Goal: Information Seeking & Learning: Compare options

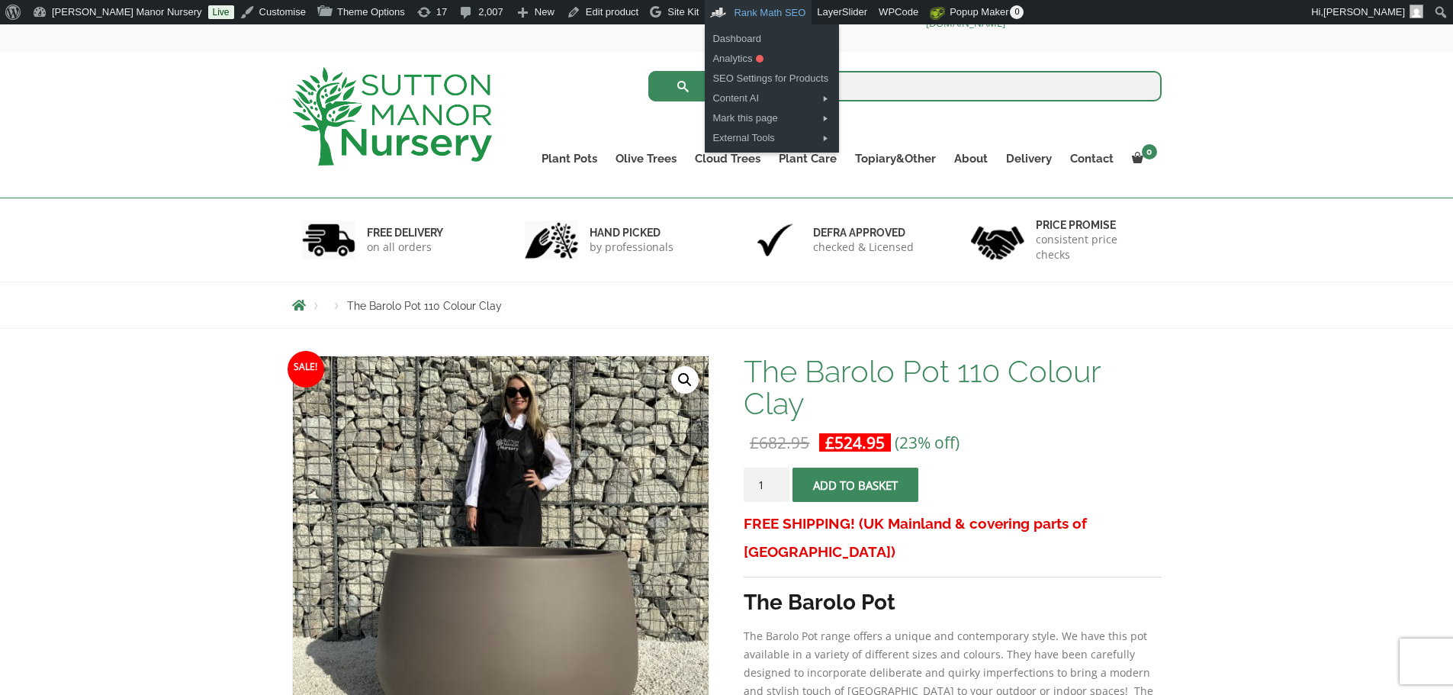
click at [818, 86] on input "search" at bounding box center [904, 86] width 513 height 31
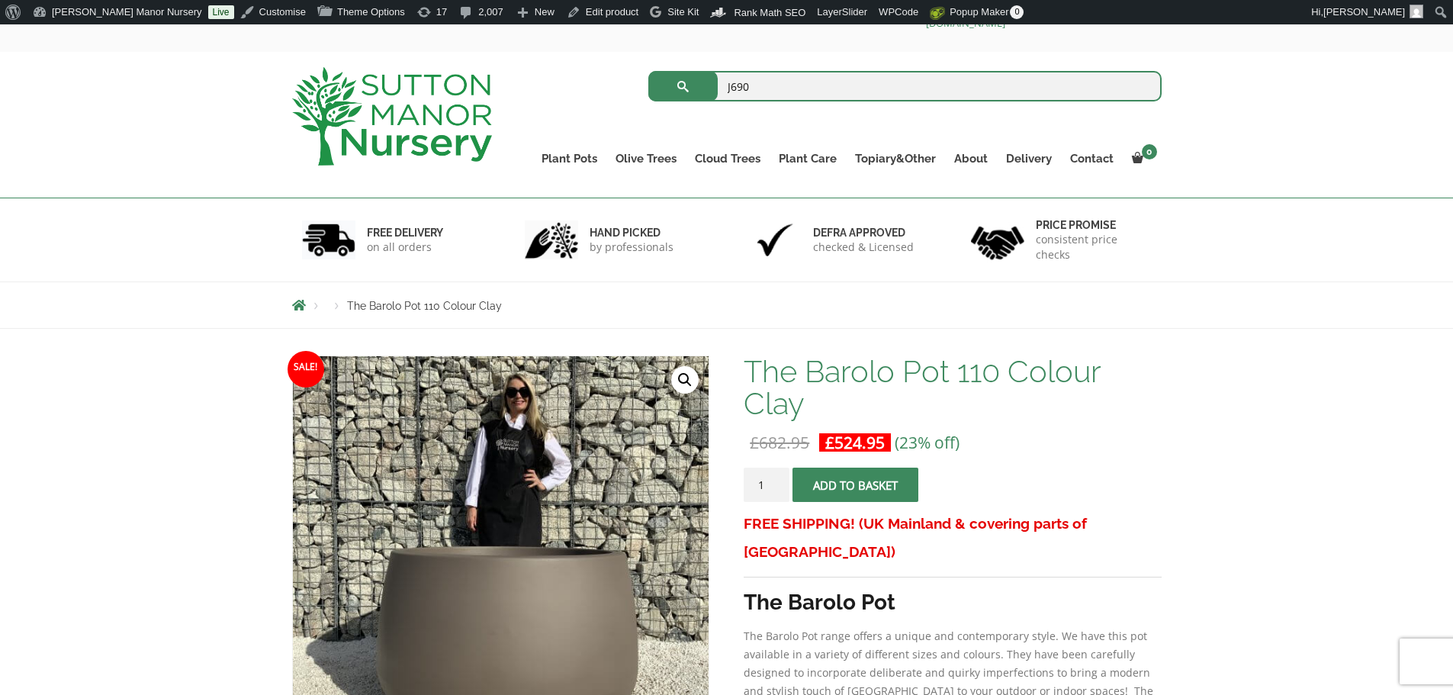
type input "J690"
click at [648, 71] on button "submit" at bounding box center [682, 86] width 69 height 31
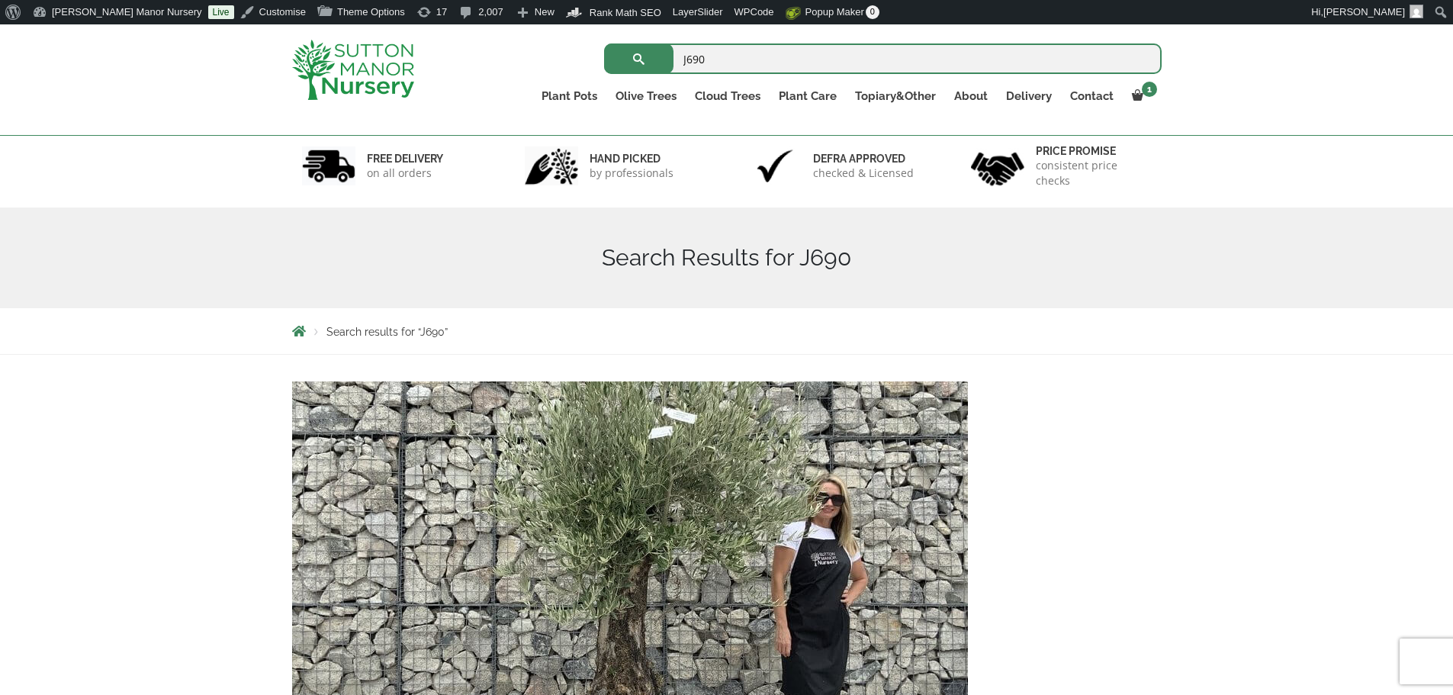
scroll to position [305, 0]
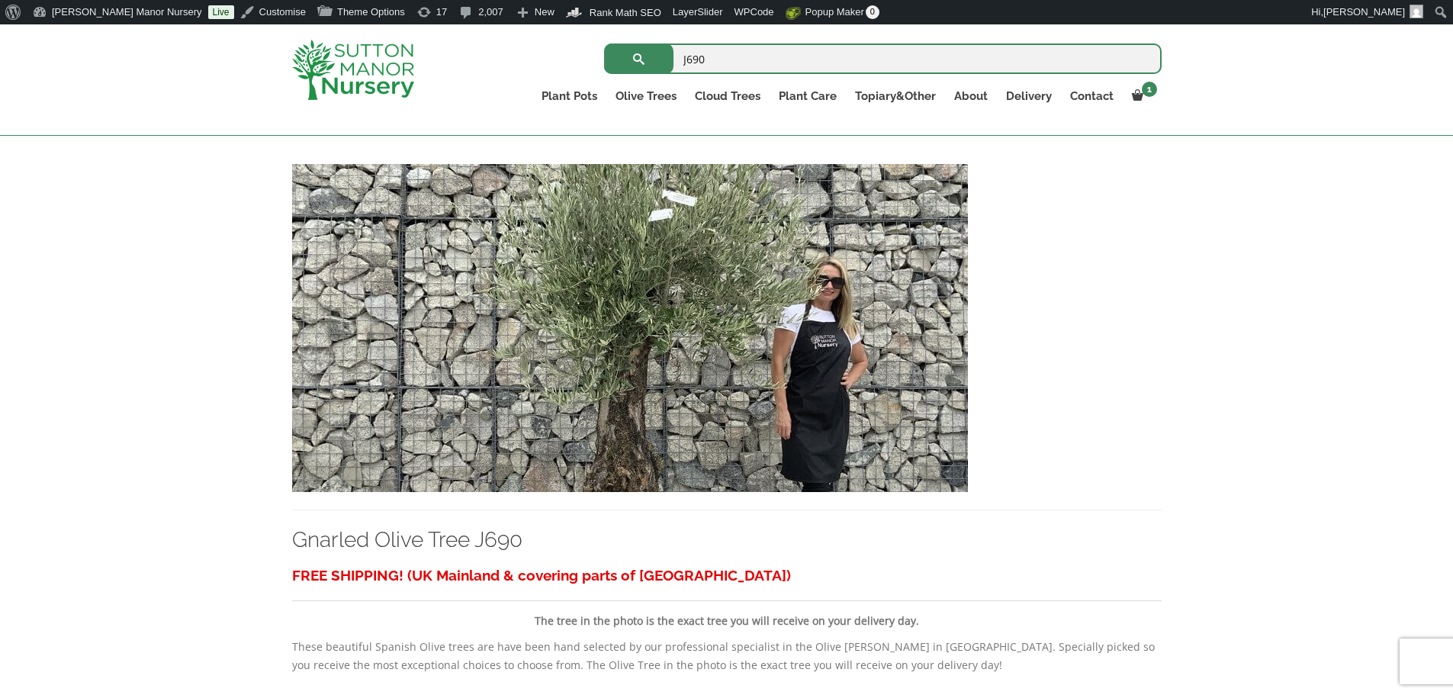
click at [722, 349] on img at bounding box center [630, 328] width 676 height 328
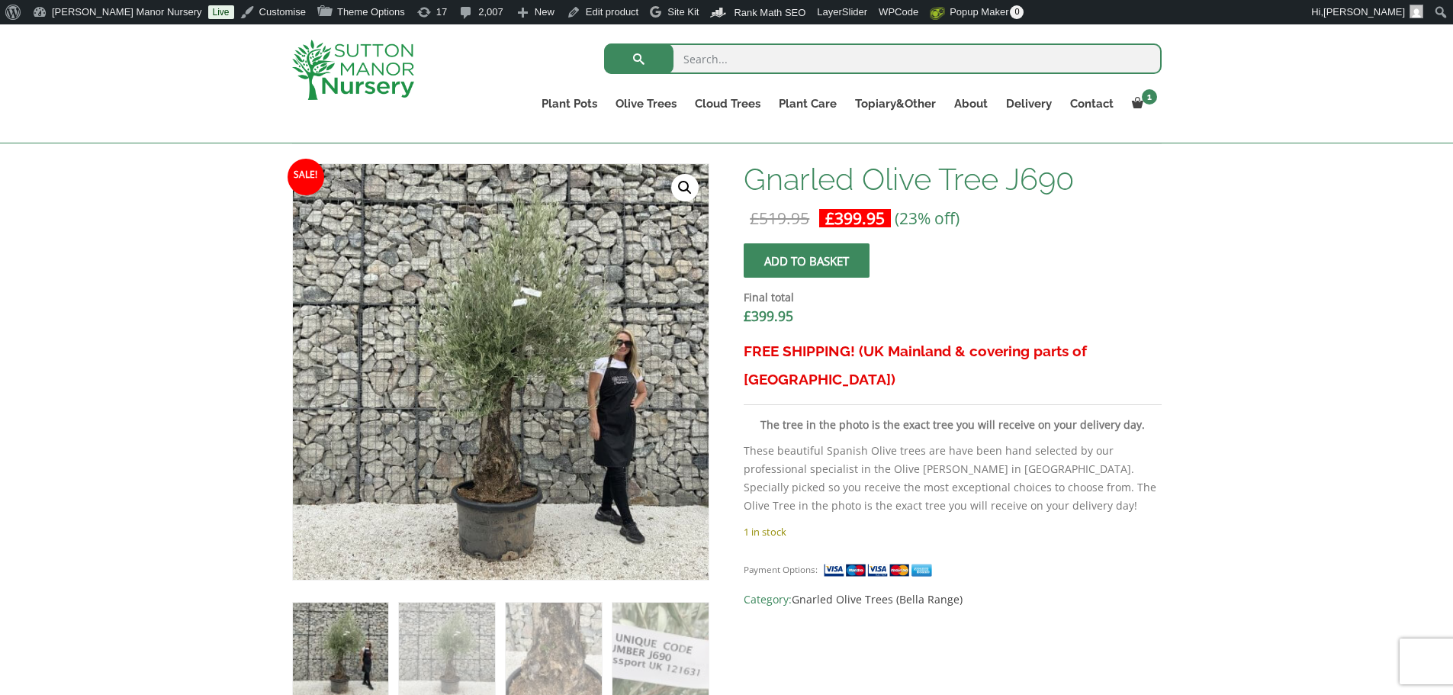
scroll to position [458, 0]
click at [709, 54] on input "search" at bounding box center [883, 58] width 558 height 31
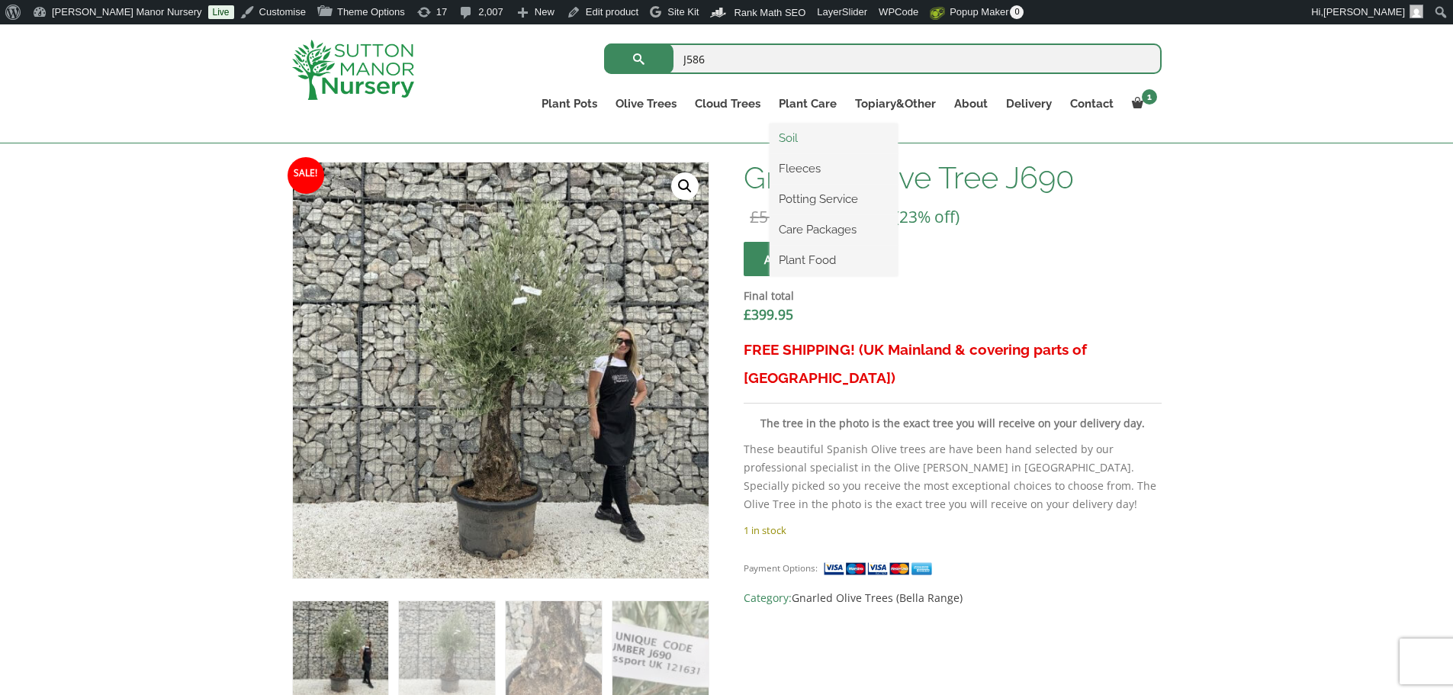
type input "J586"
click at [604, 43] on button "submit" at bounding box center [638, 58] width 69 height 31
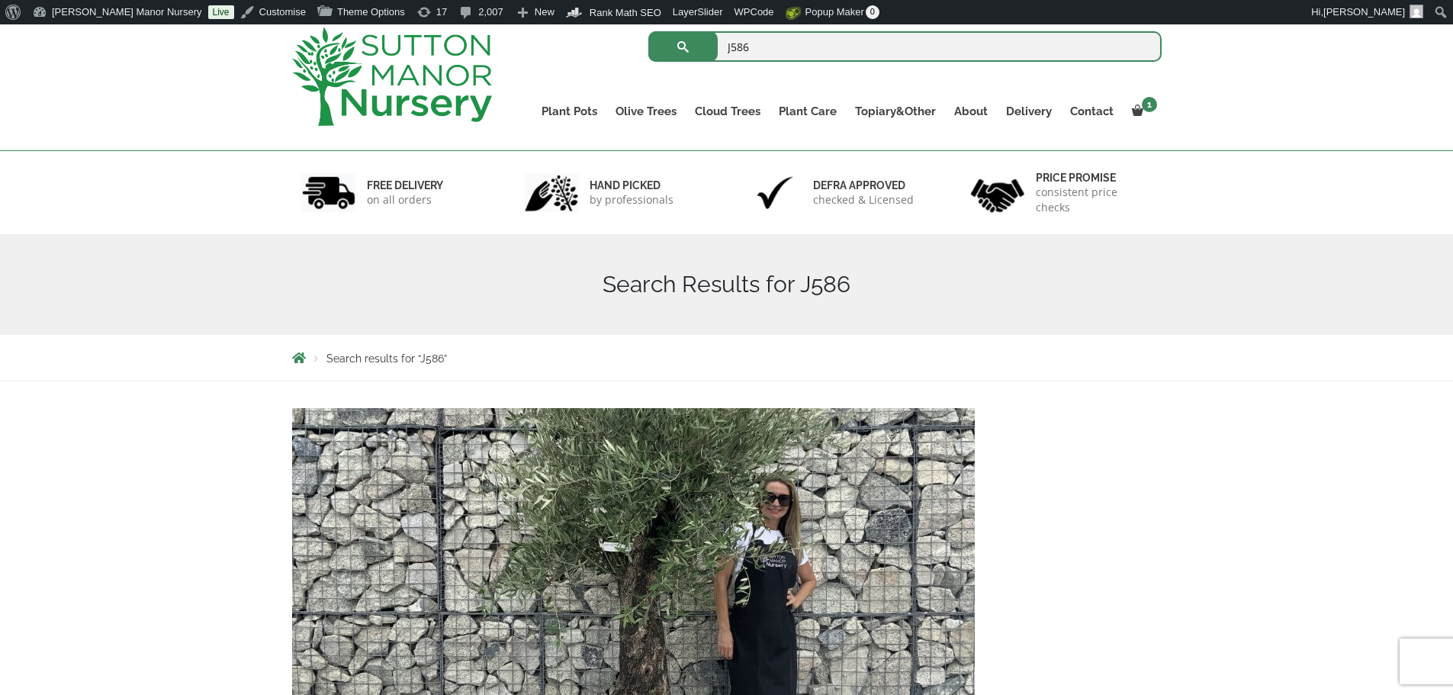
scroll to position [458, 0]
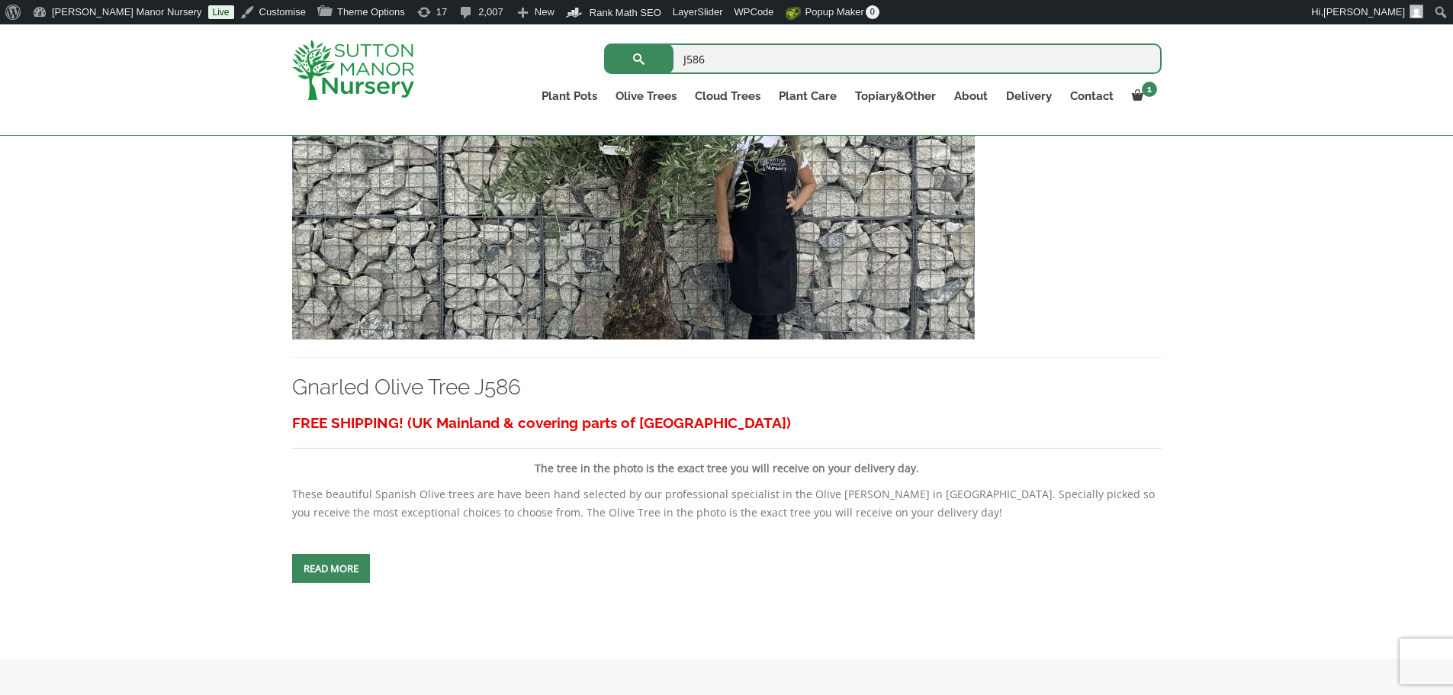
click at [664, 220] on img at bounding box center [633, 175] width 683 height 328
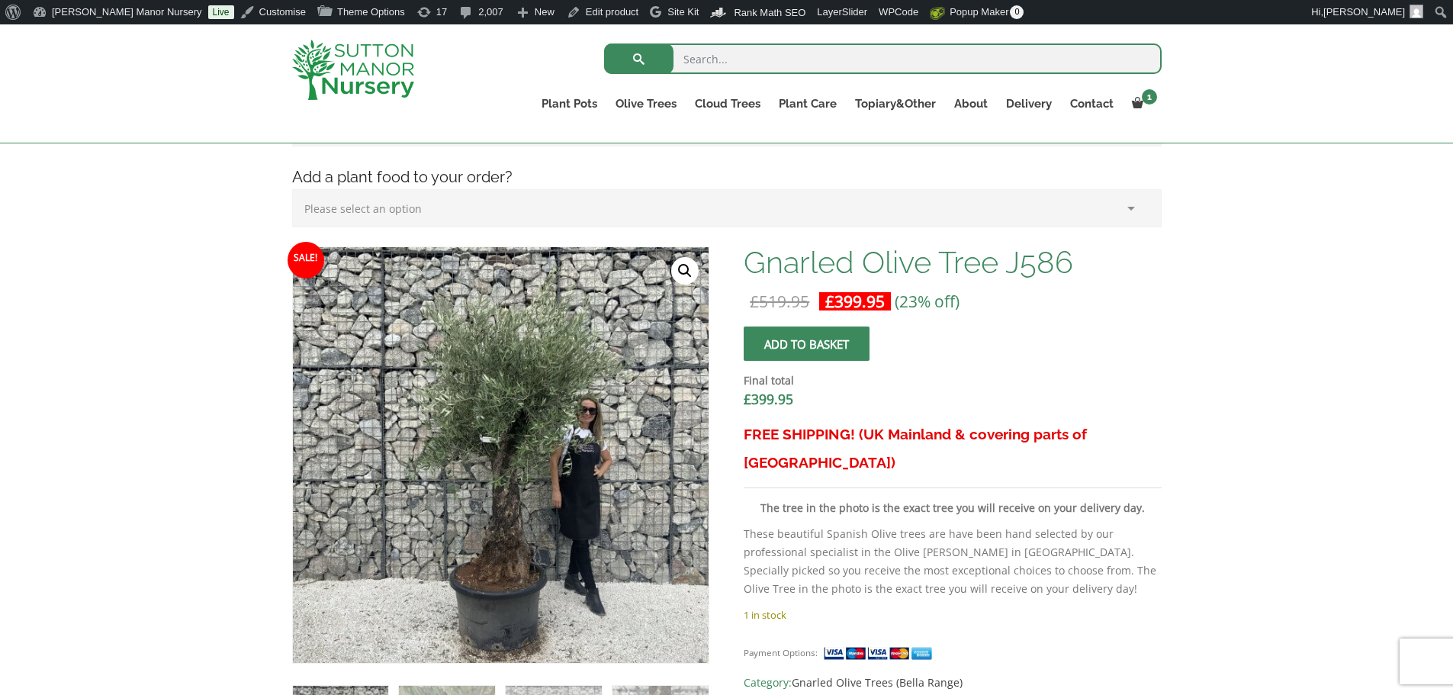
scroll to position [381, 0]
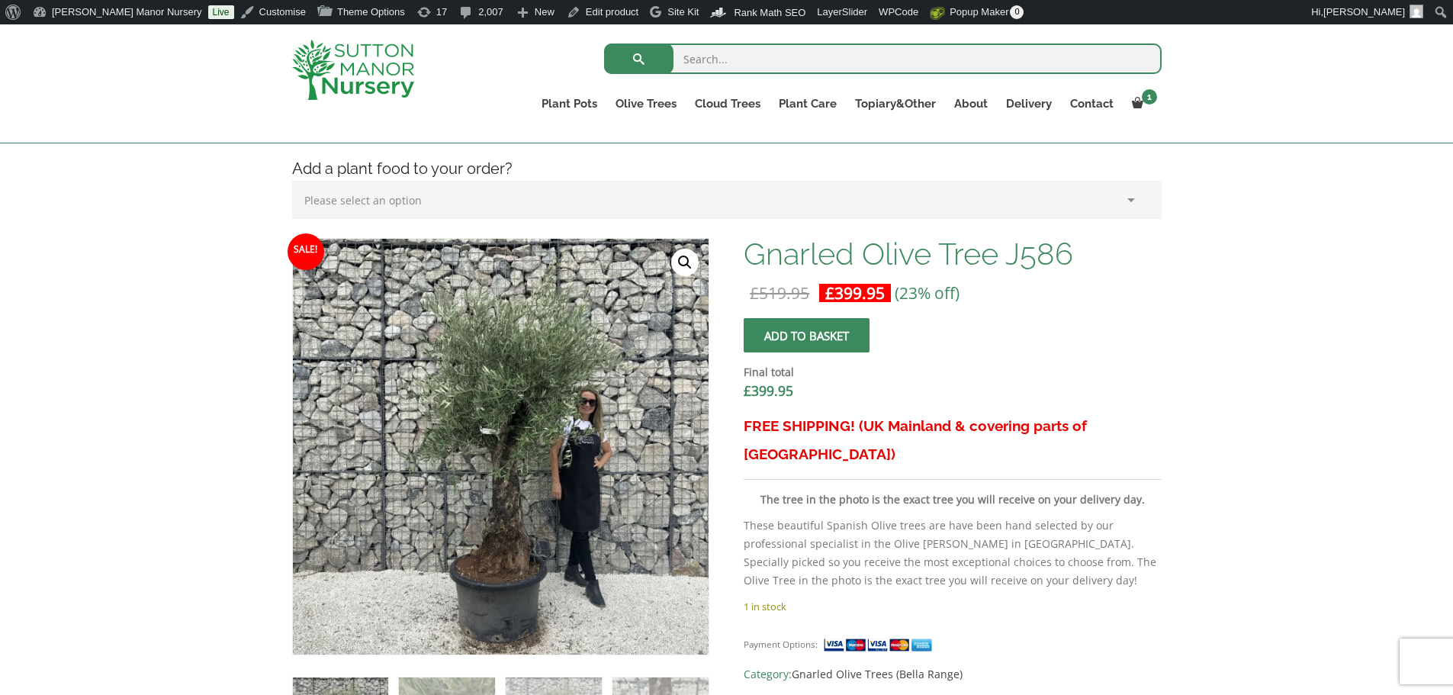
click at [734, 62] on input "search" at bounding box center [883, 58] width 558 height 31
type input "J587"
click at [604, 43] on button "submit" at bounding box center [638, 58] width 69 height 31
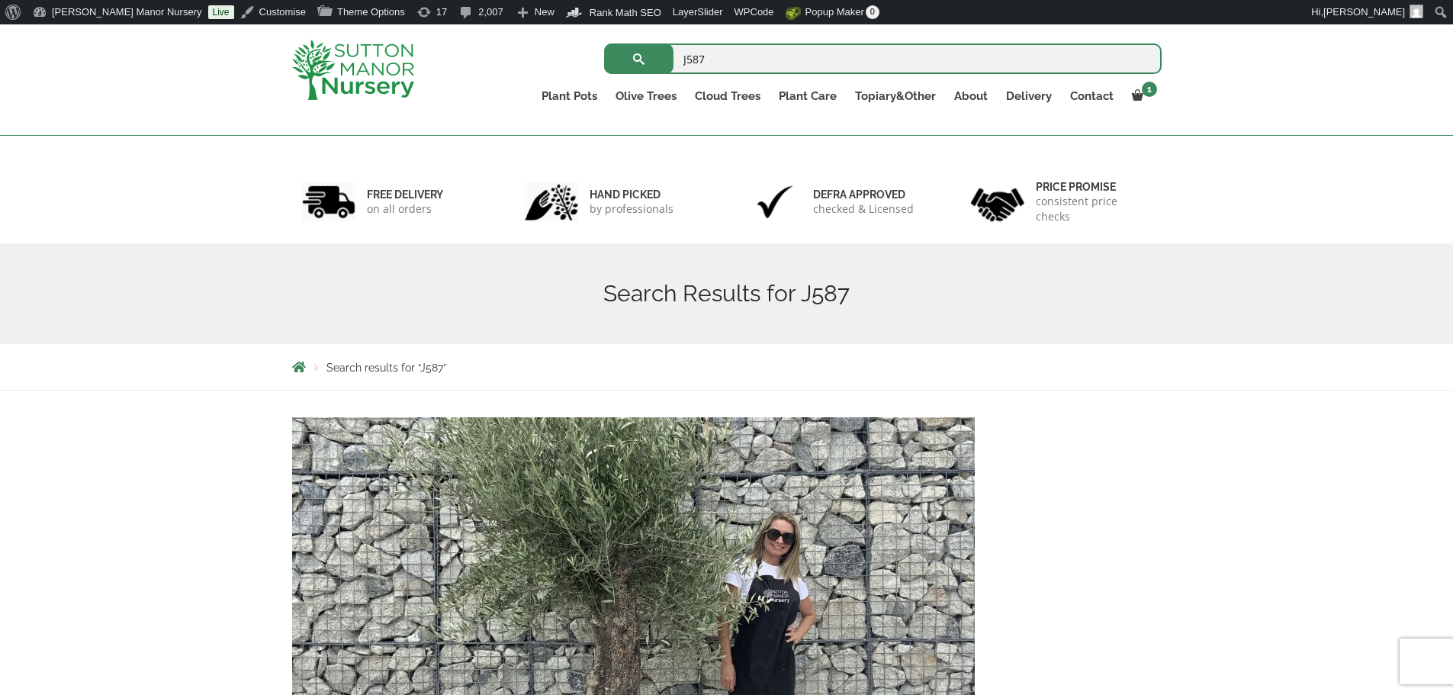
scroll to position [305, 0]
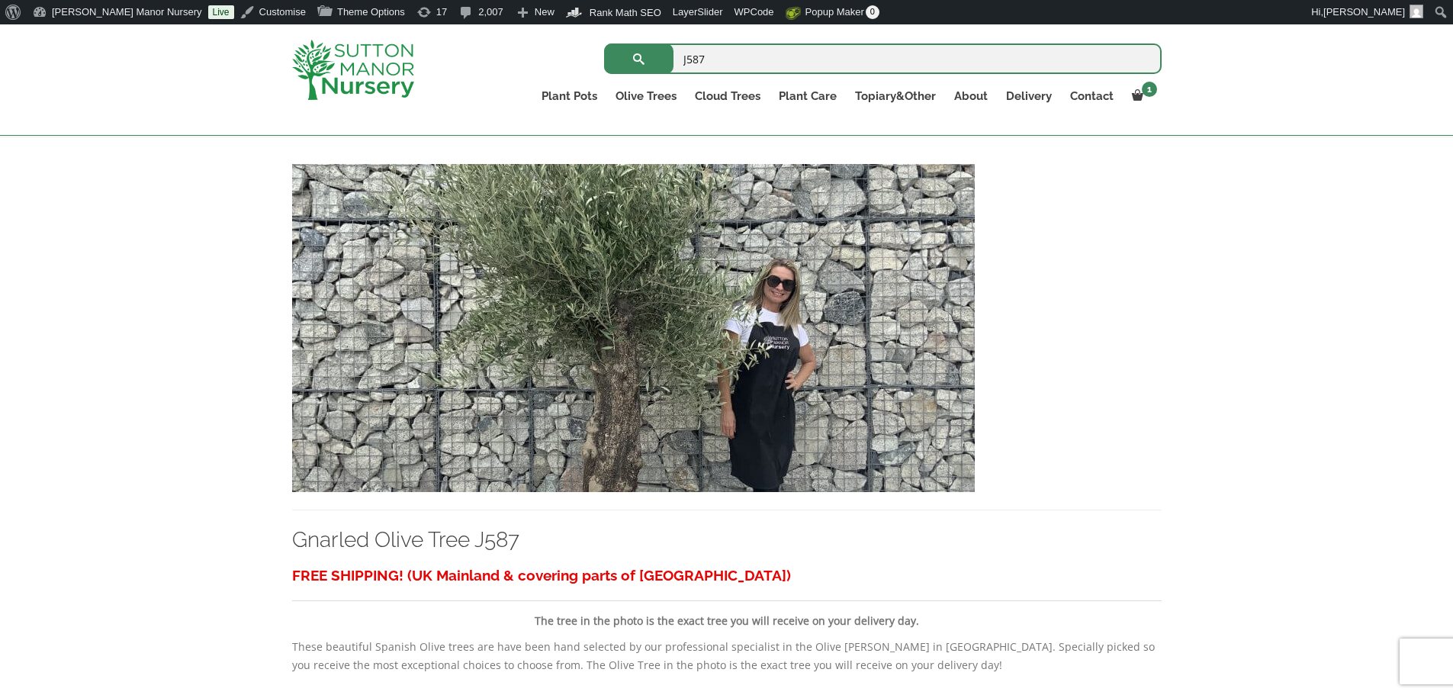
click at [741, 358] on img at bounding box center [633, 328] width 683 height 328
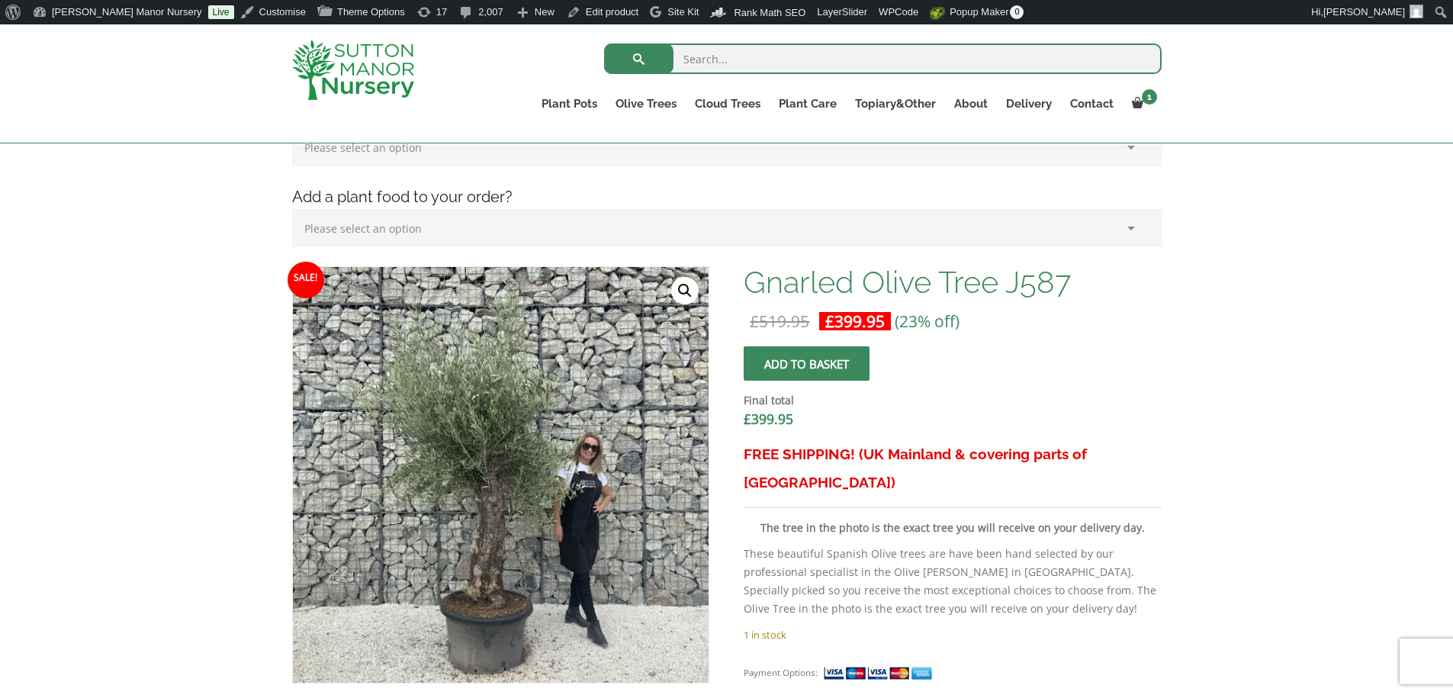
scroll to position [381, 0]
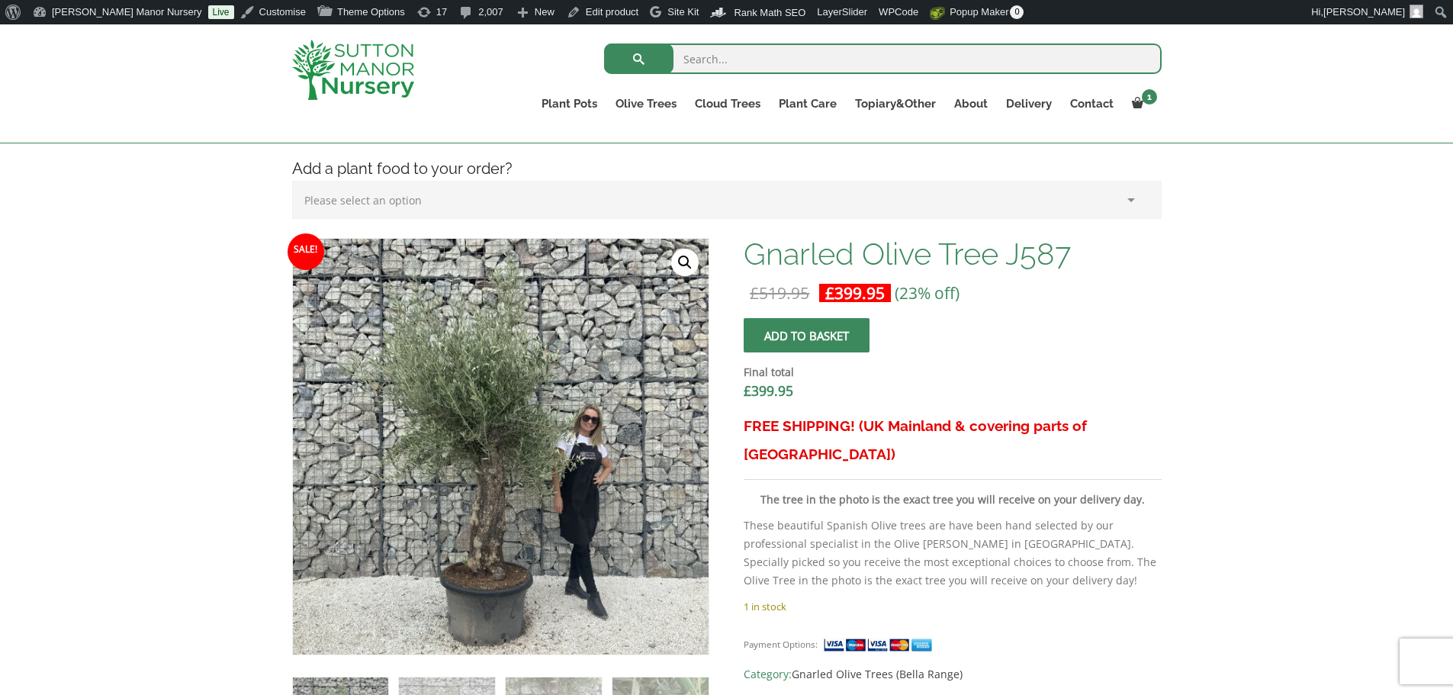
click at [752, 64] on input "search" at bounding box center [883, 58] width 558 height 31
type input "J588"
click at [604, 43] on button "submit" at bounding box center [638, 58] width 69 height 31
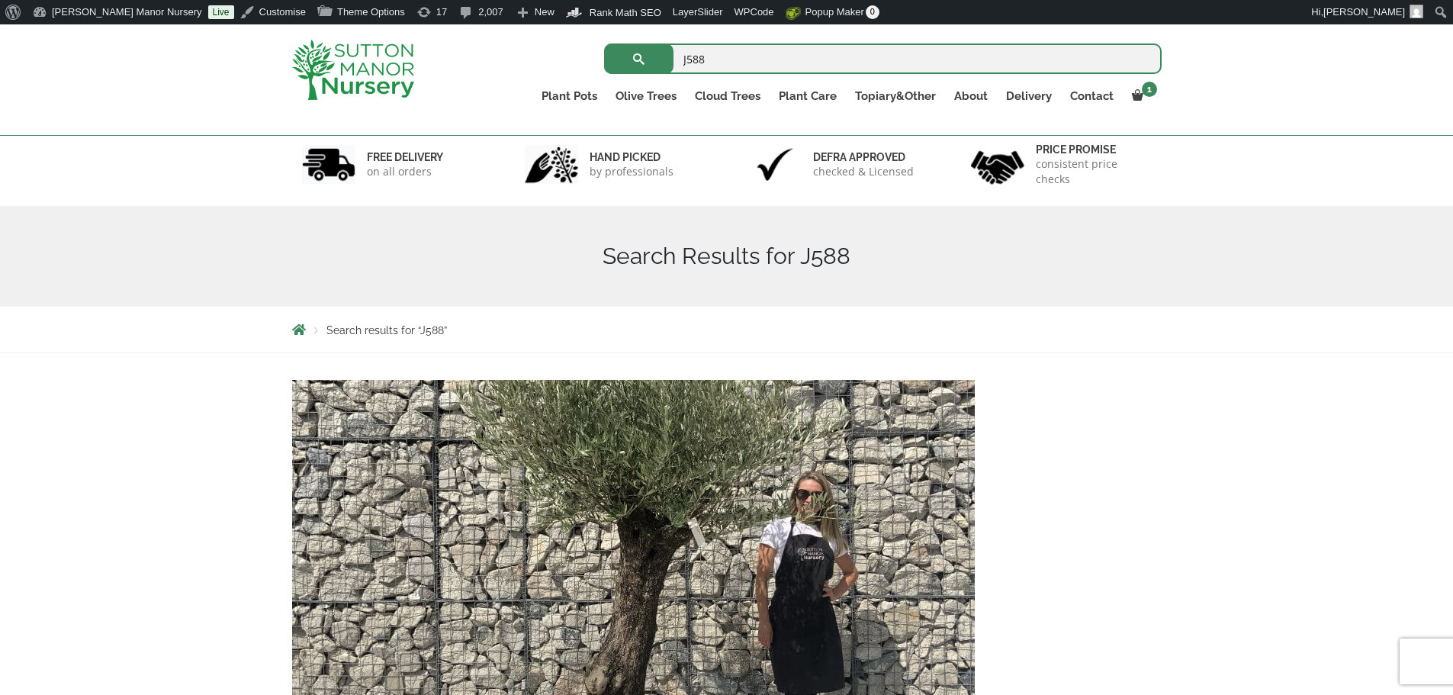
scroll to position [305, 0]
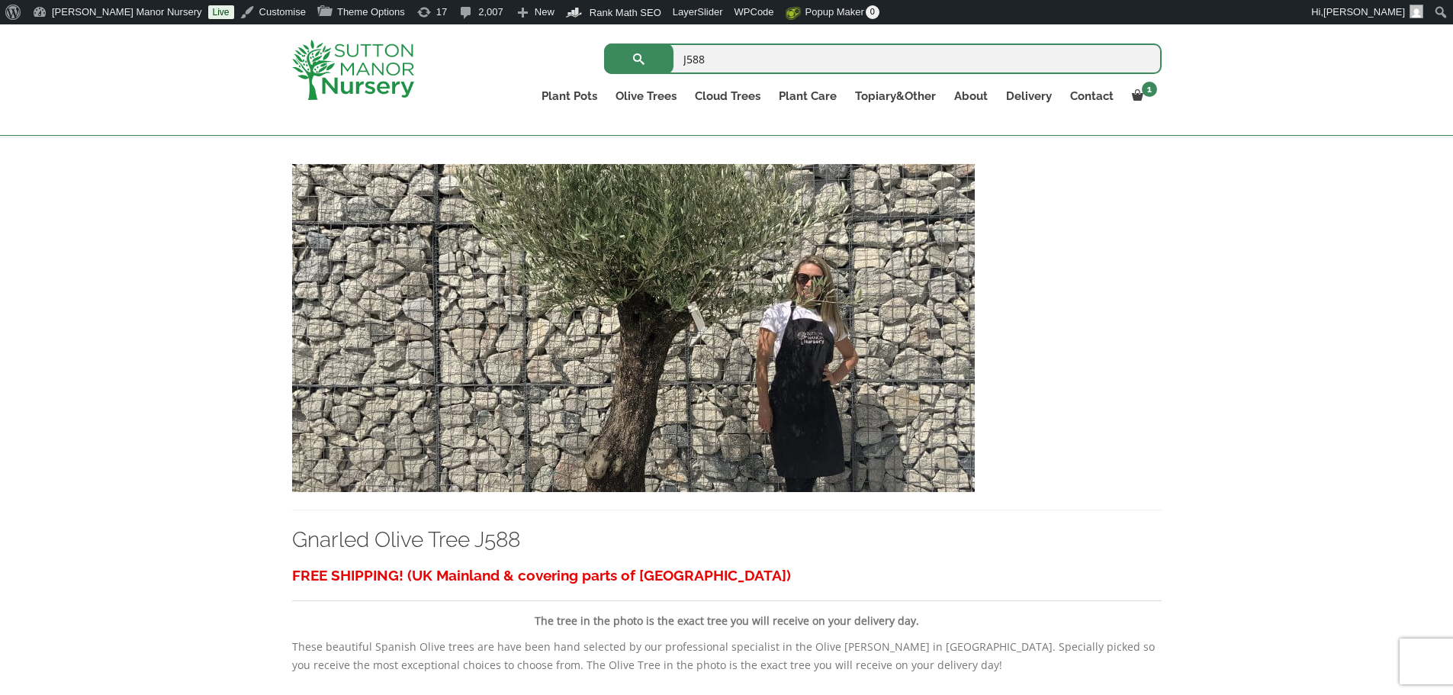
click at [608, 320] on img at bounding box center [633, 328] width 683 height 328
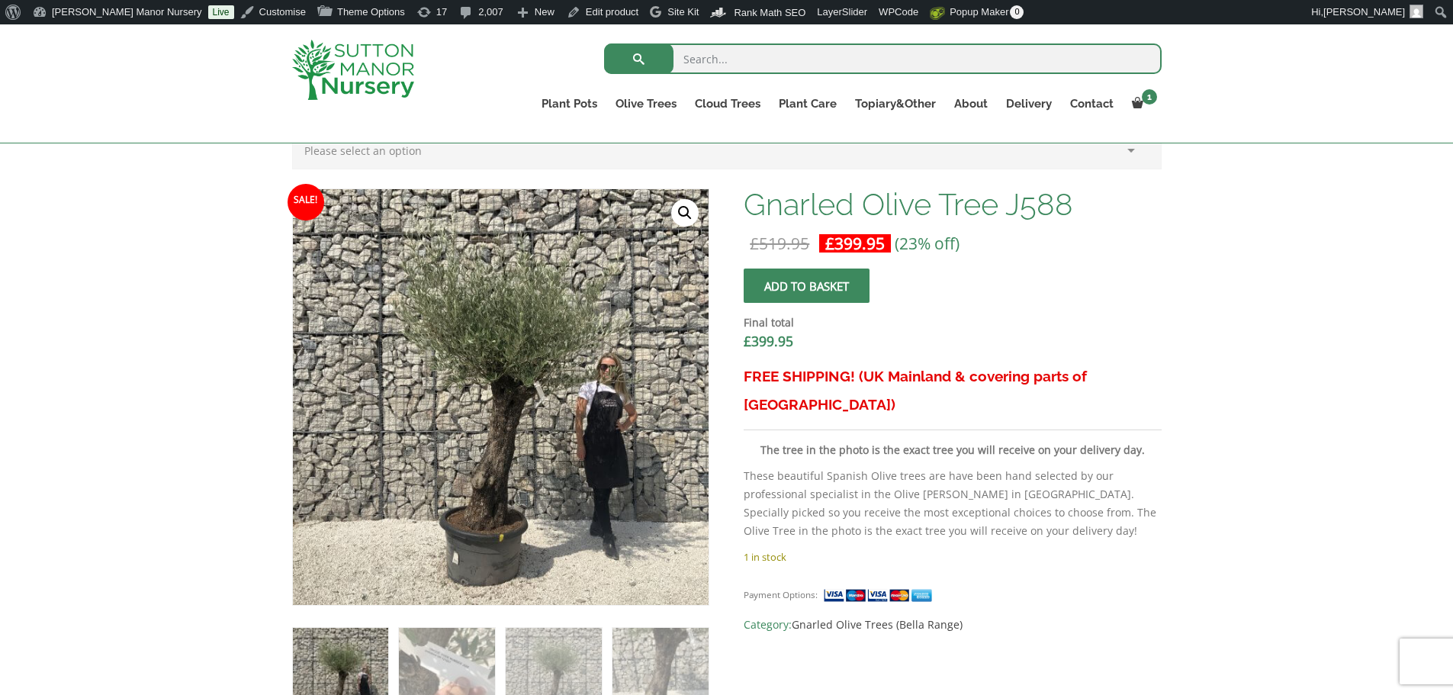
scroll to position [458, 0]
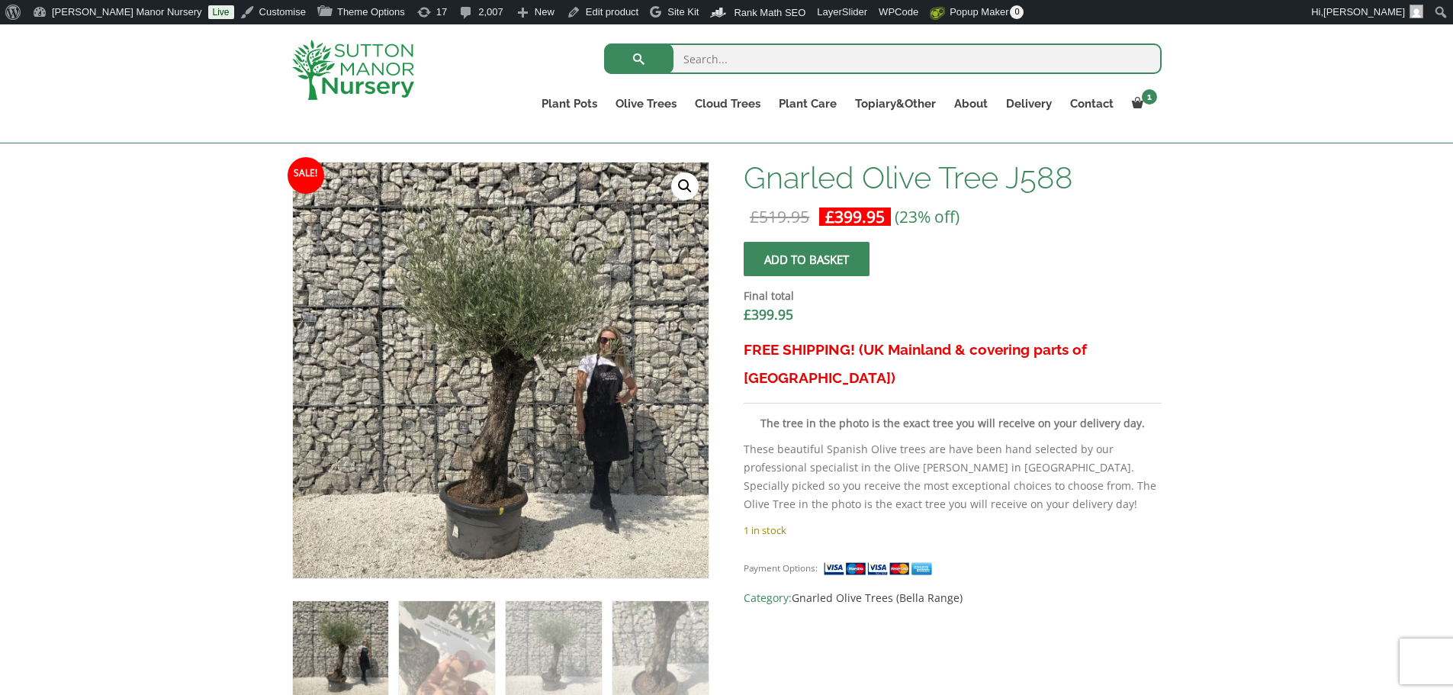
click at [786, 60] on input "search" at bounding box center [883, 58] width 558 height 31
type input "J690"
click at [604, 43] on button "submit" at bounding box center [638, 58] width 69 height 31
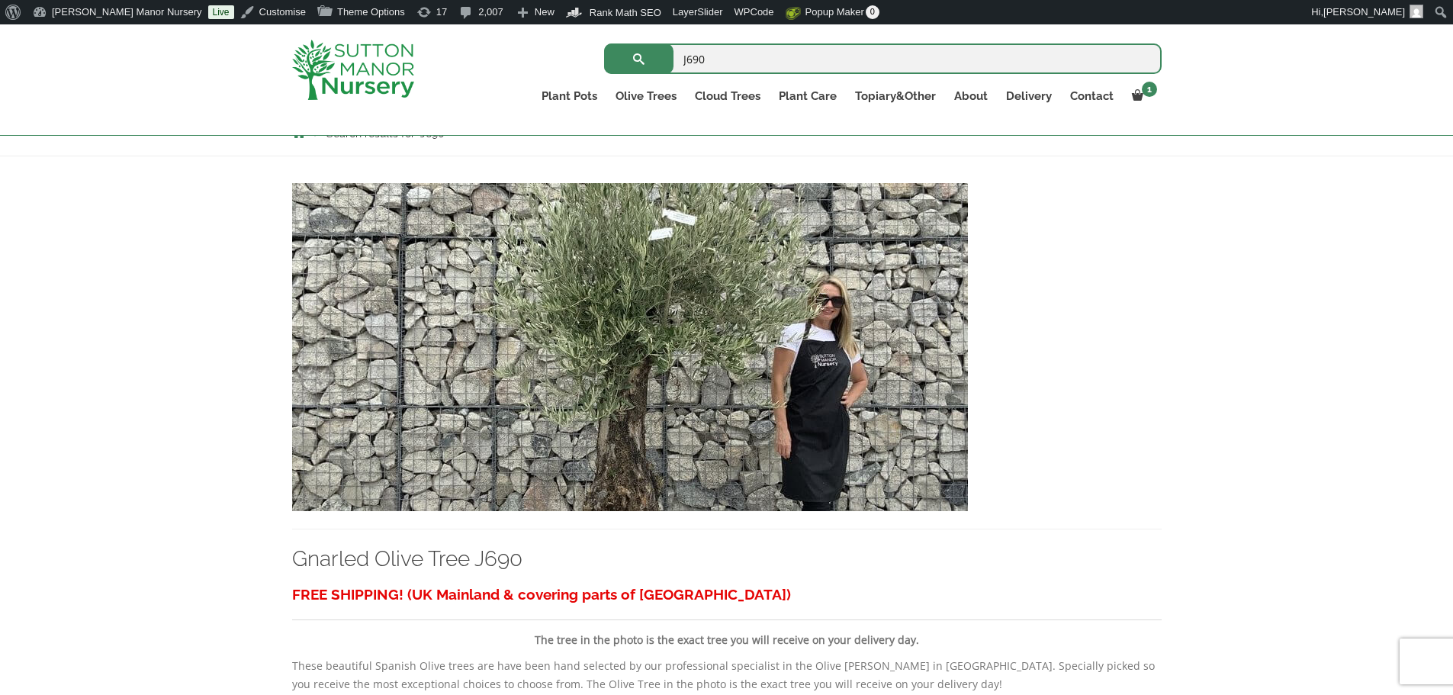
scroll to position [381, 0]
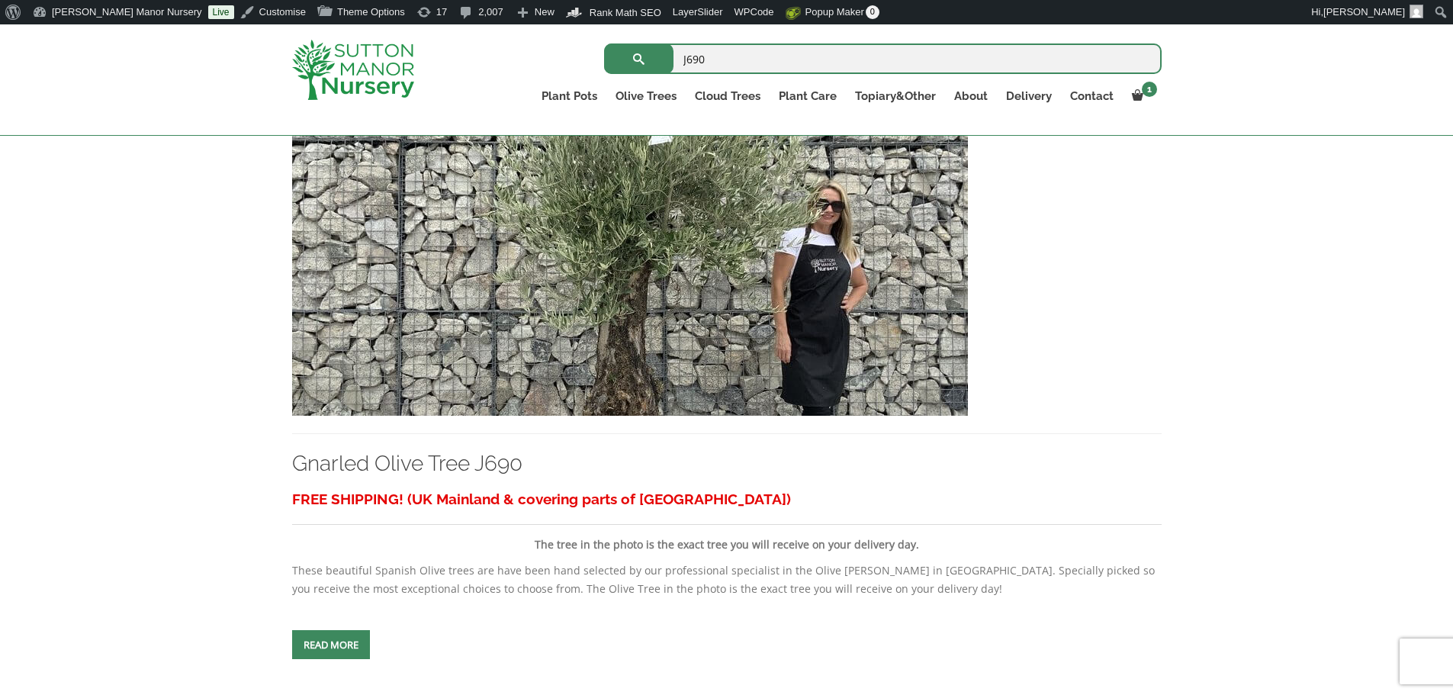
click at [804, 273] on img at bounding box center [630, 252] width 676 height 328
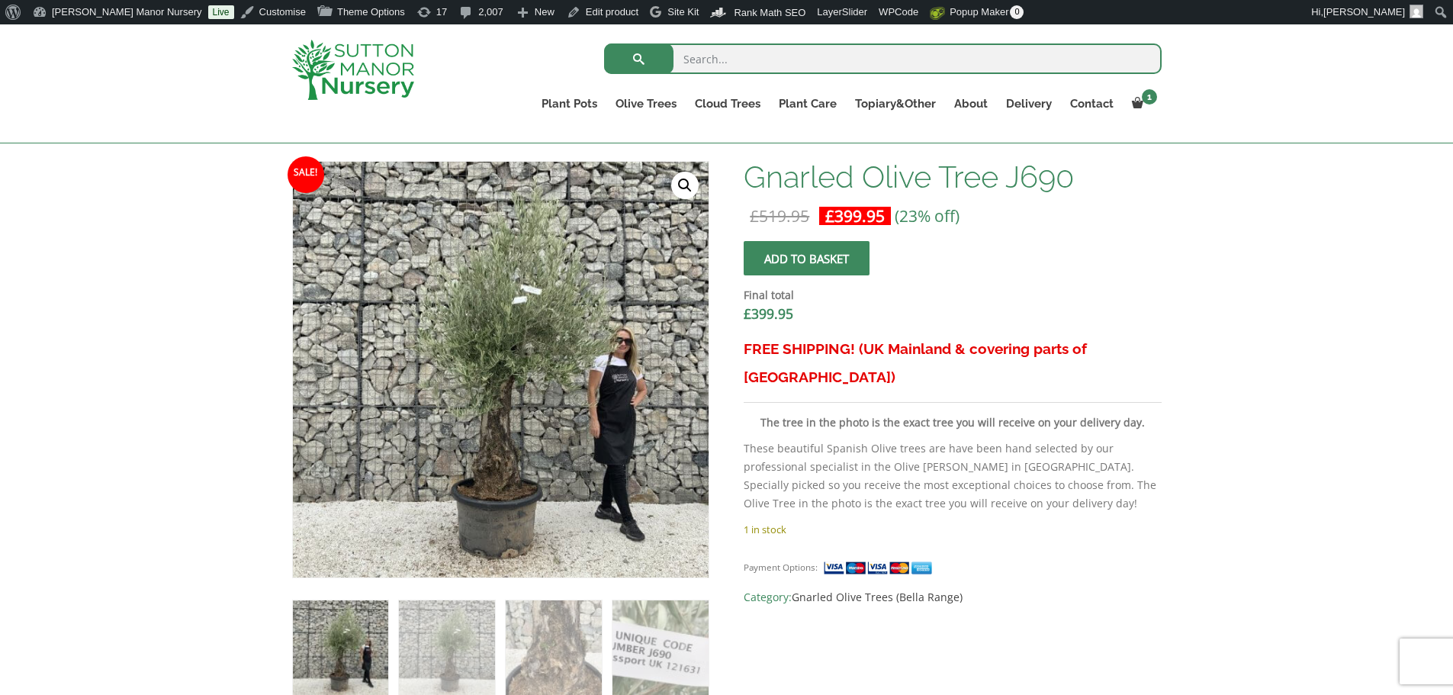
scroll to position [458, 0]
click at [865, 54] on input "search" at bounding box center [883, 58] width 558 height 31
type input "J586+"
click at [604, 43] on button "submit" at bounding box center [638, 58] width 69 height 31
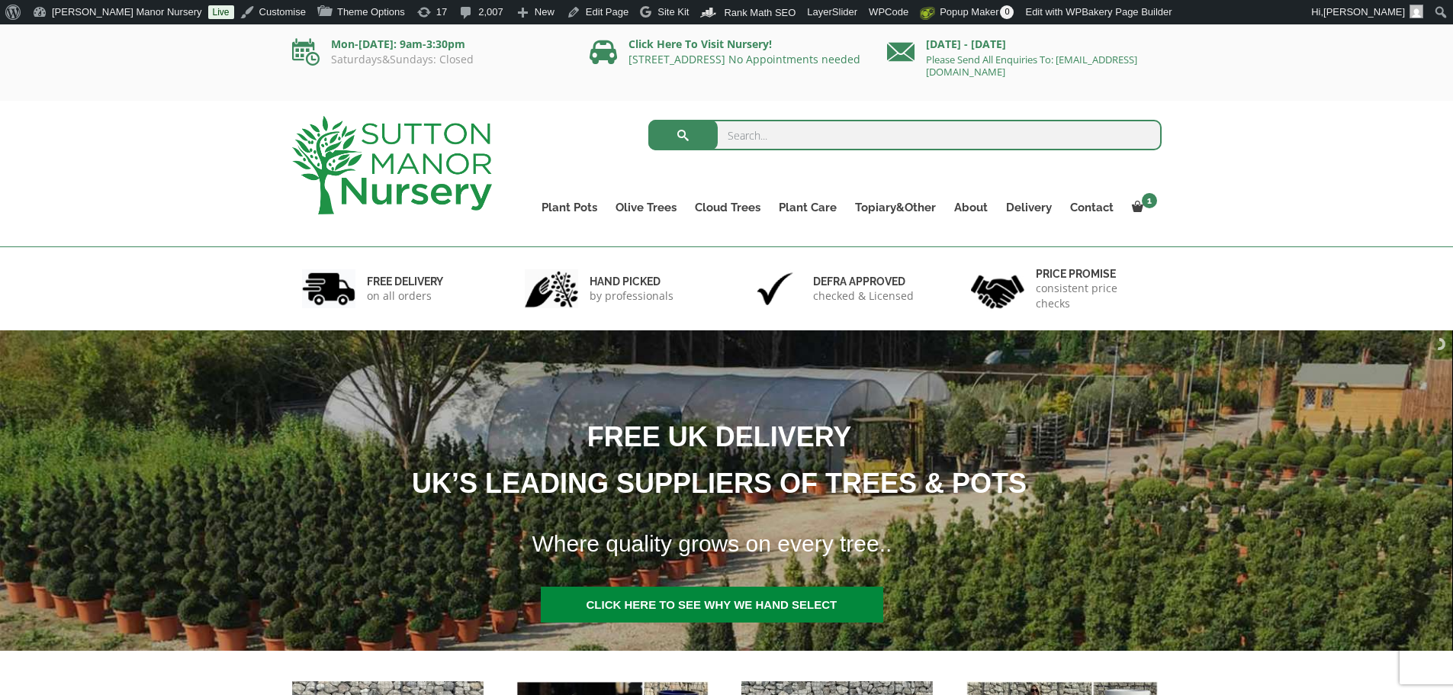
click at [775, 124] on input "search" at bounding box center [904, 135] width 513 height 31
type input "J694"
click at [648, 120] on button "submit" at bounding box center [682, 135] width 69 height 31
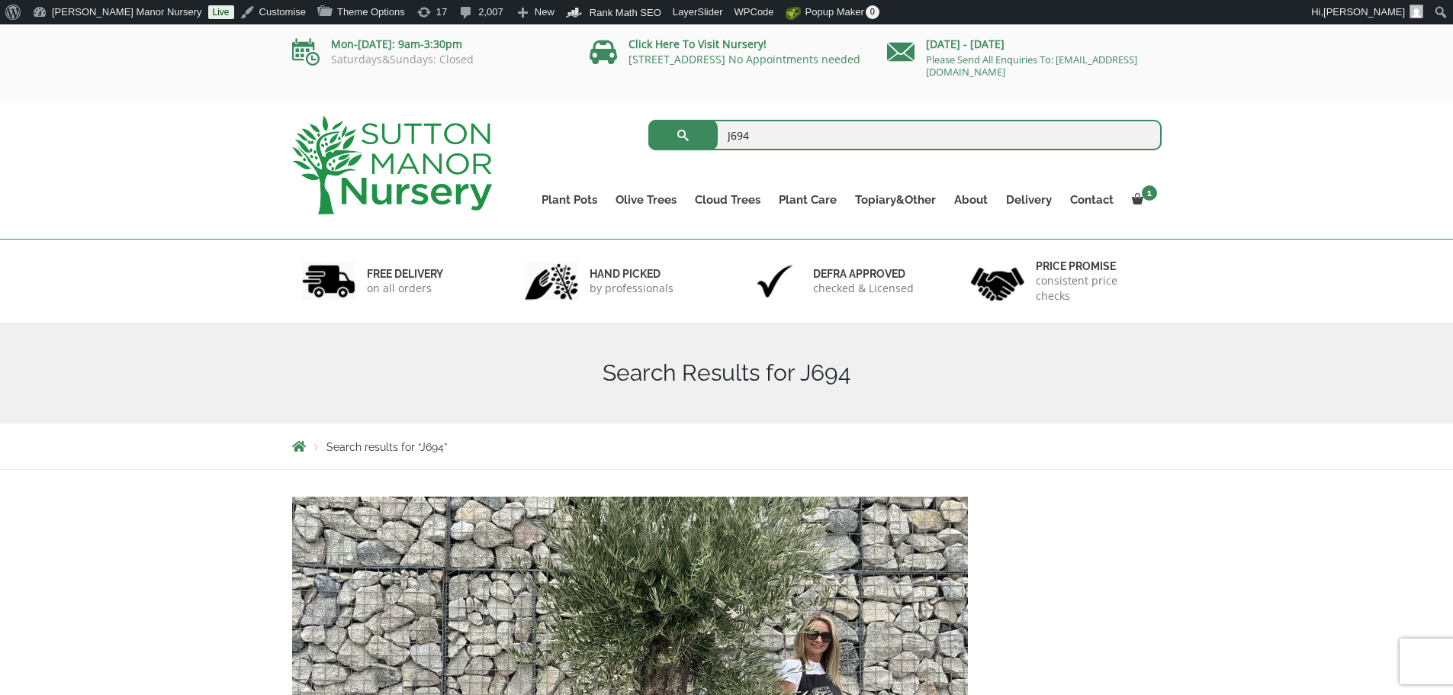
scroll to position [305, 0]
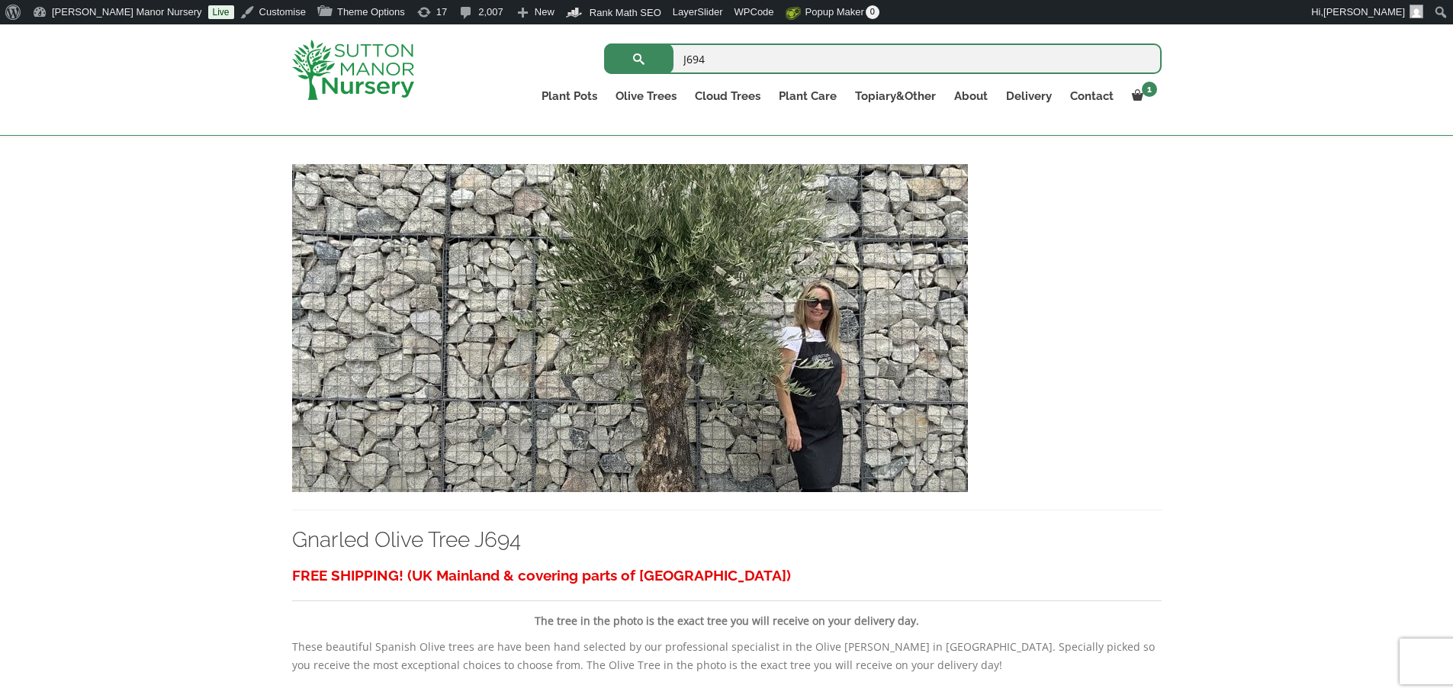
click at [780, 366] on img at bounding box center [630, 328] width 676 height 328
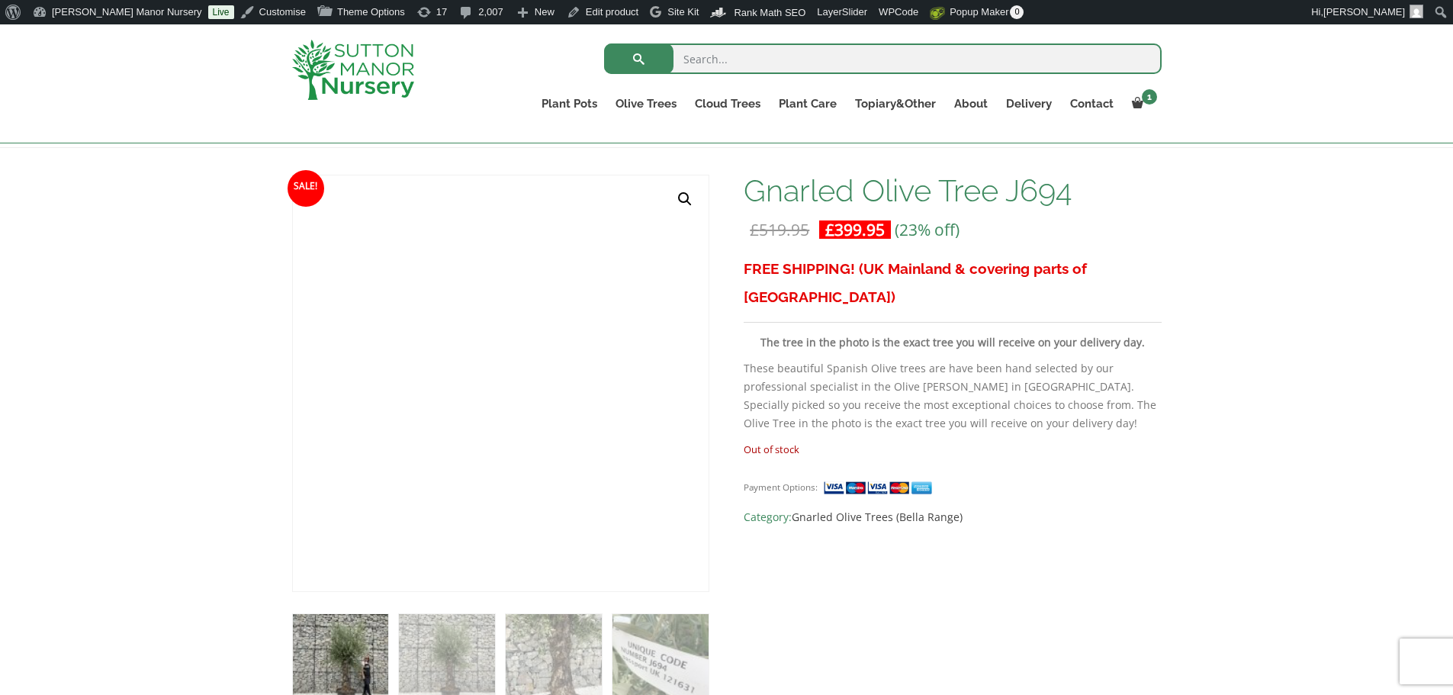
scroll to position [229, 0]
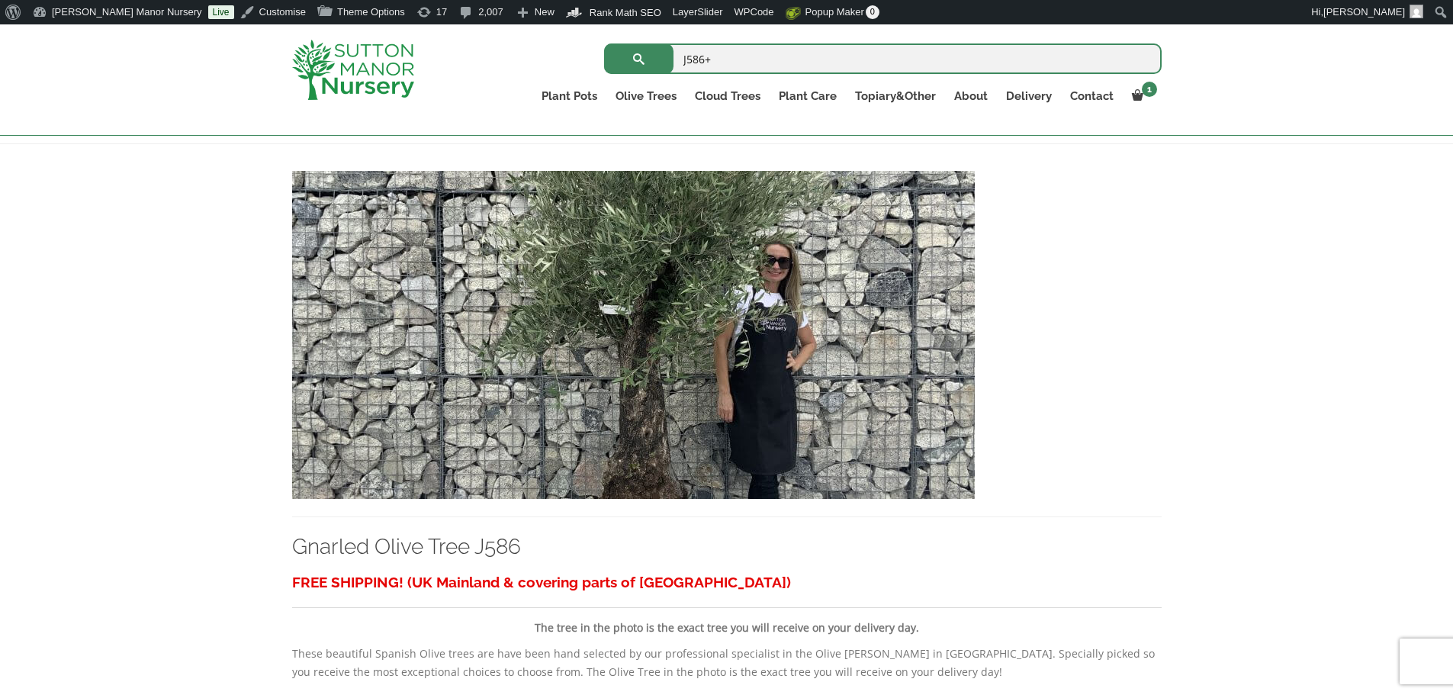
scroll to position [305, 0]
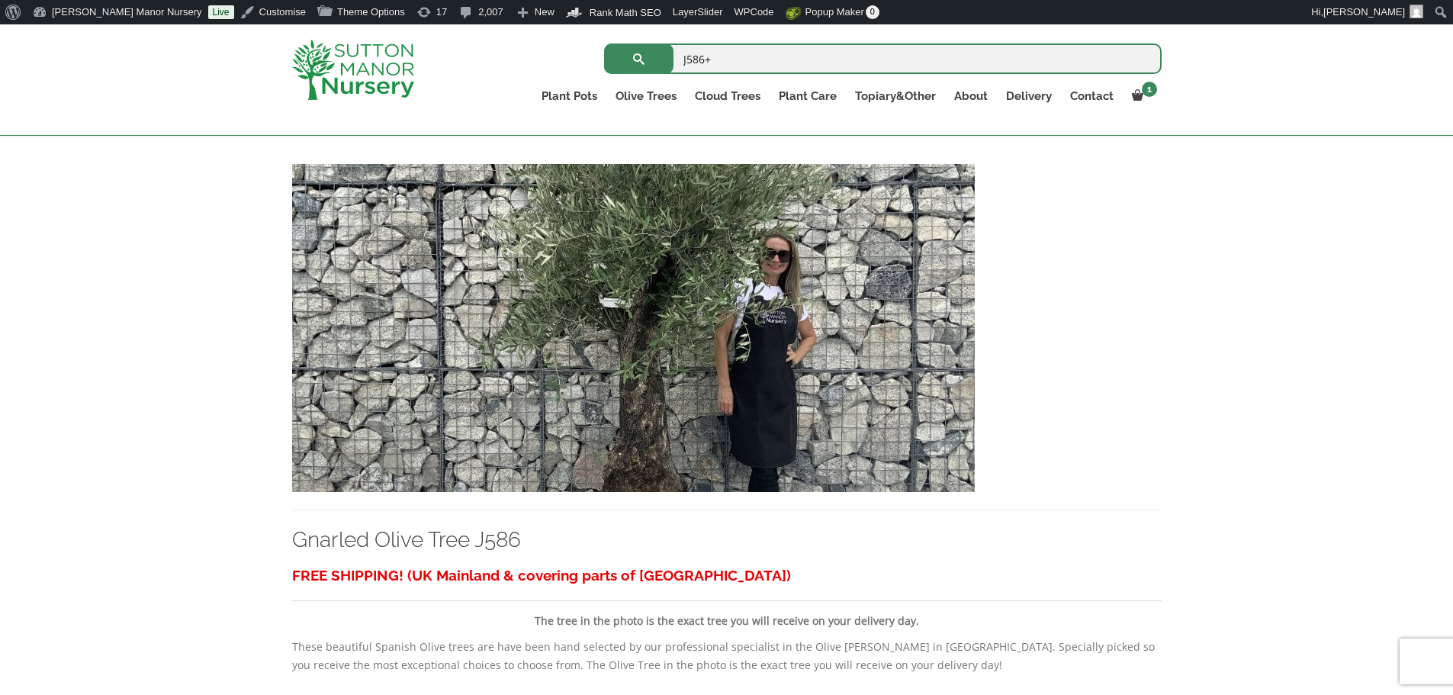
click at [773, 310] on img at bounding box center [633, 328] width 683 height 328
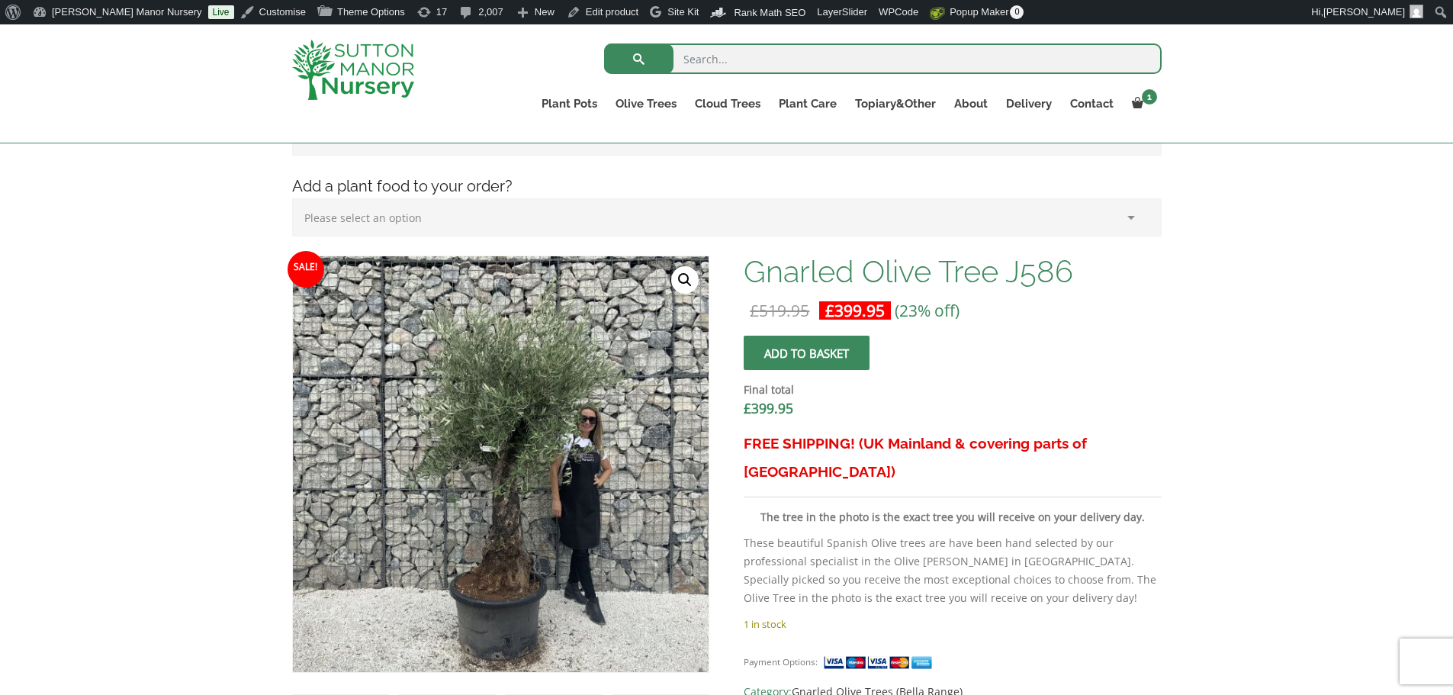
scroll to position [381, 0]
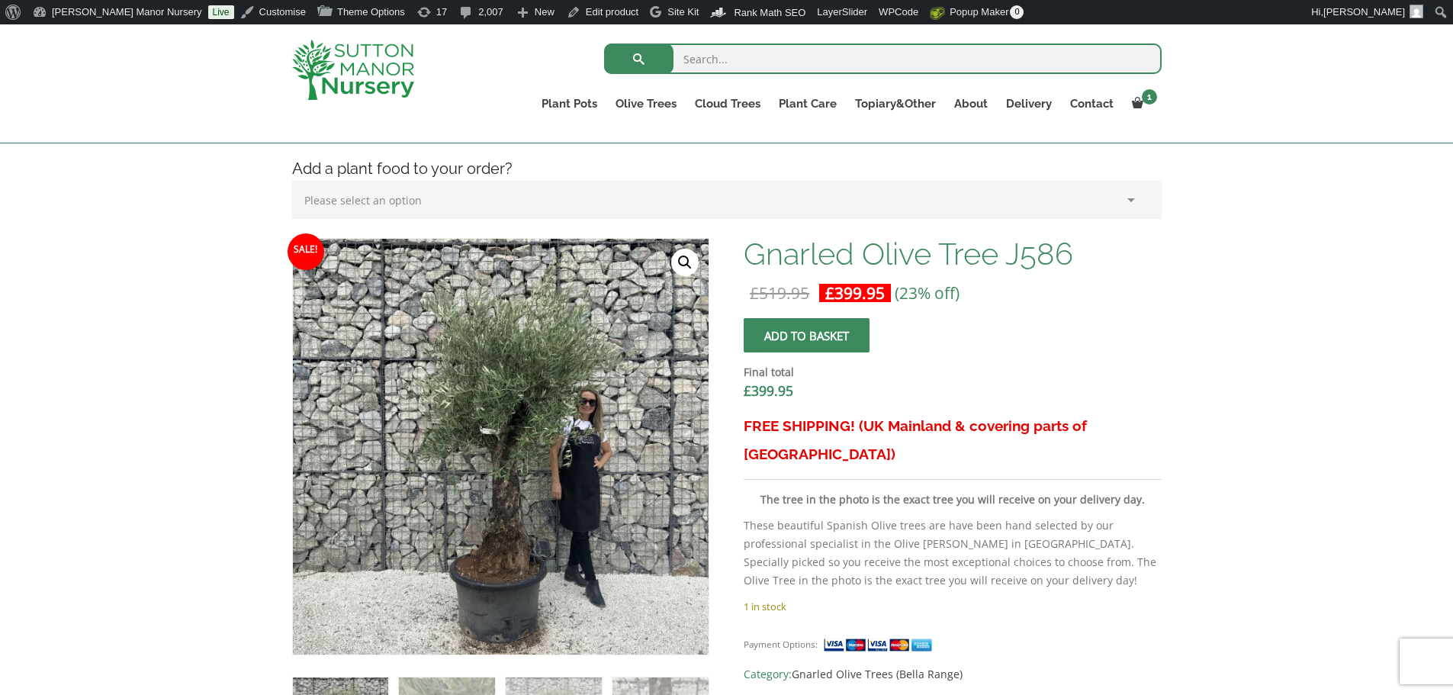
click at [749, 59] on input "search" at bounding box center [883, 58] width 558 height 31
type input "J588"
click at [604, 43] on button "submit" at bounding box center [638, 58] width 69 height 31
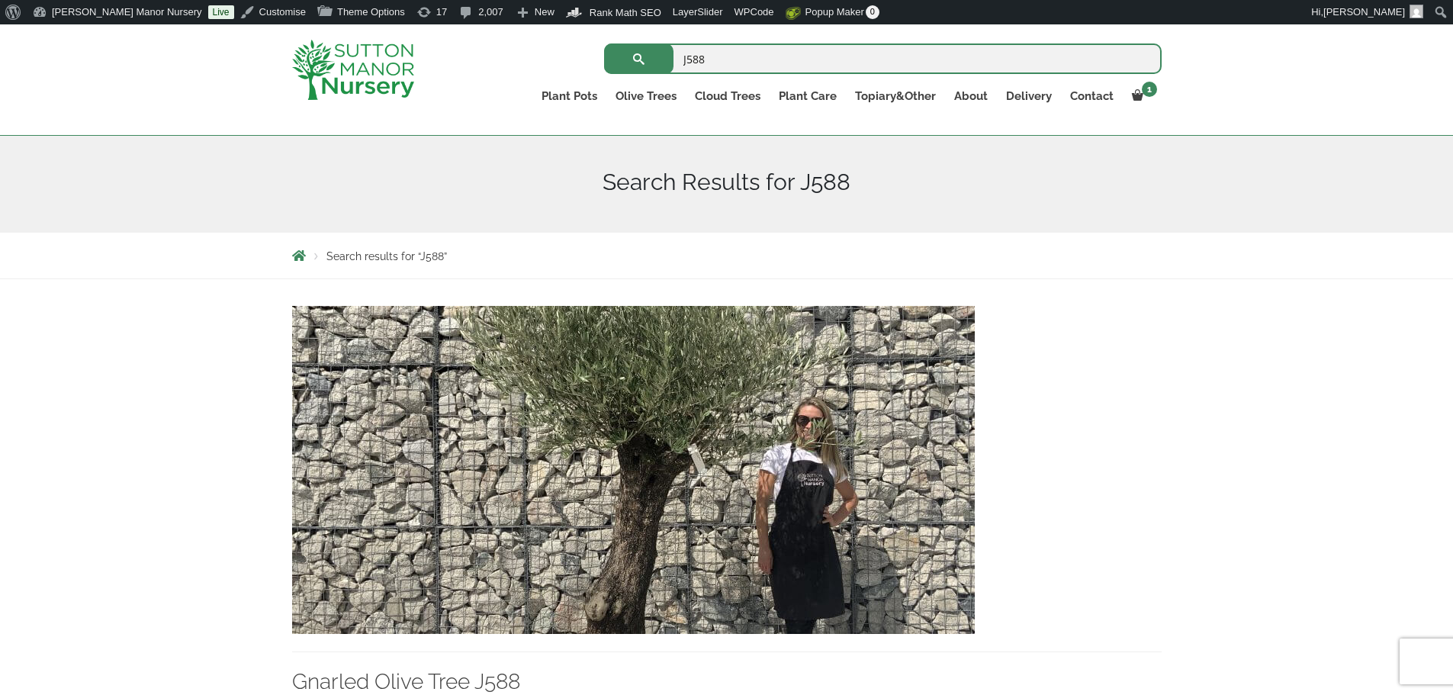
scroll to position [381, 0]
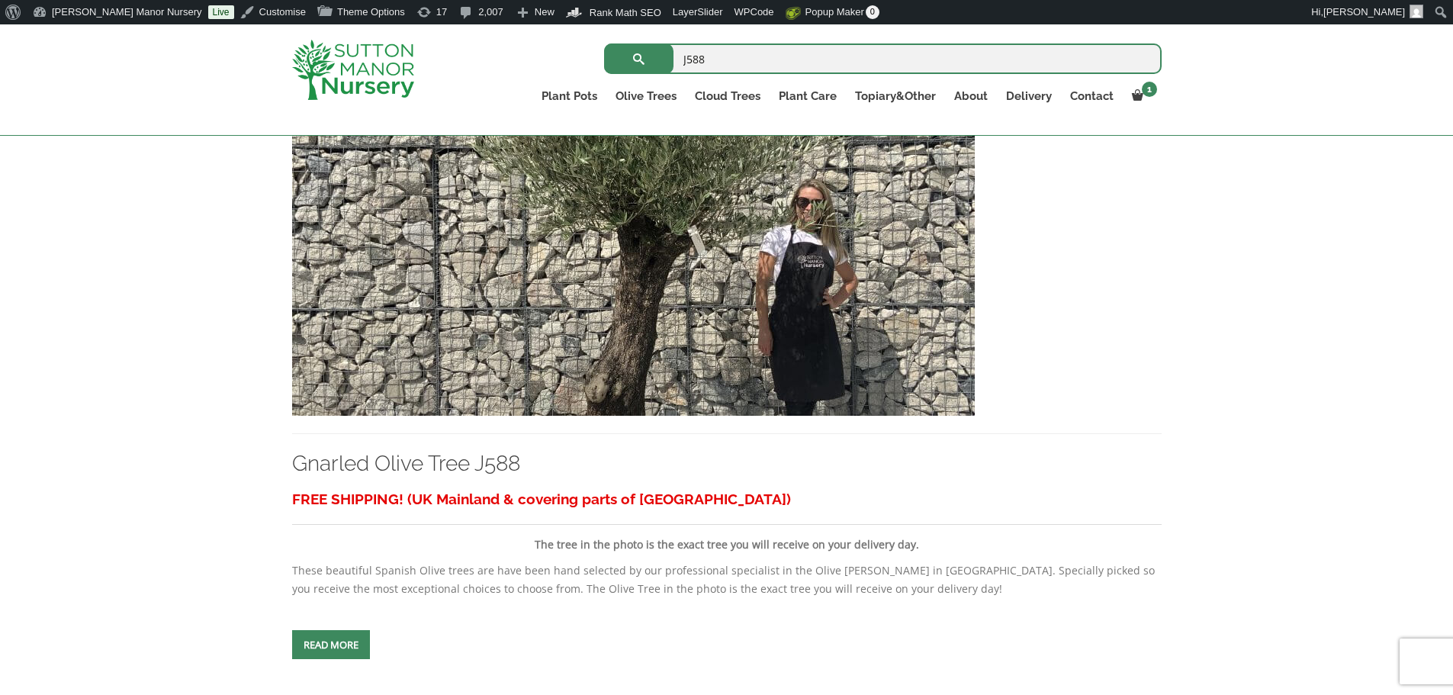
click at [672, 220] on img at bounding box center [633, 252] width 683 height 328
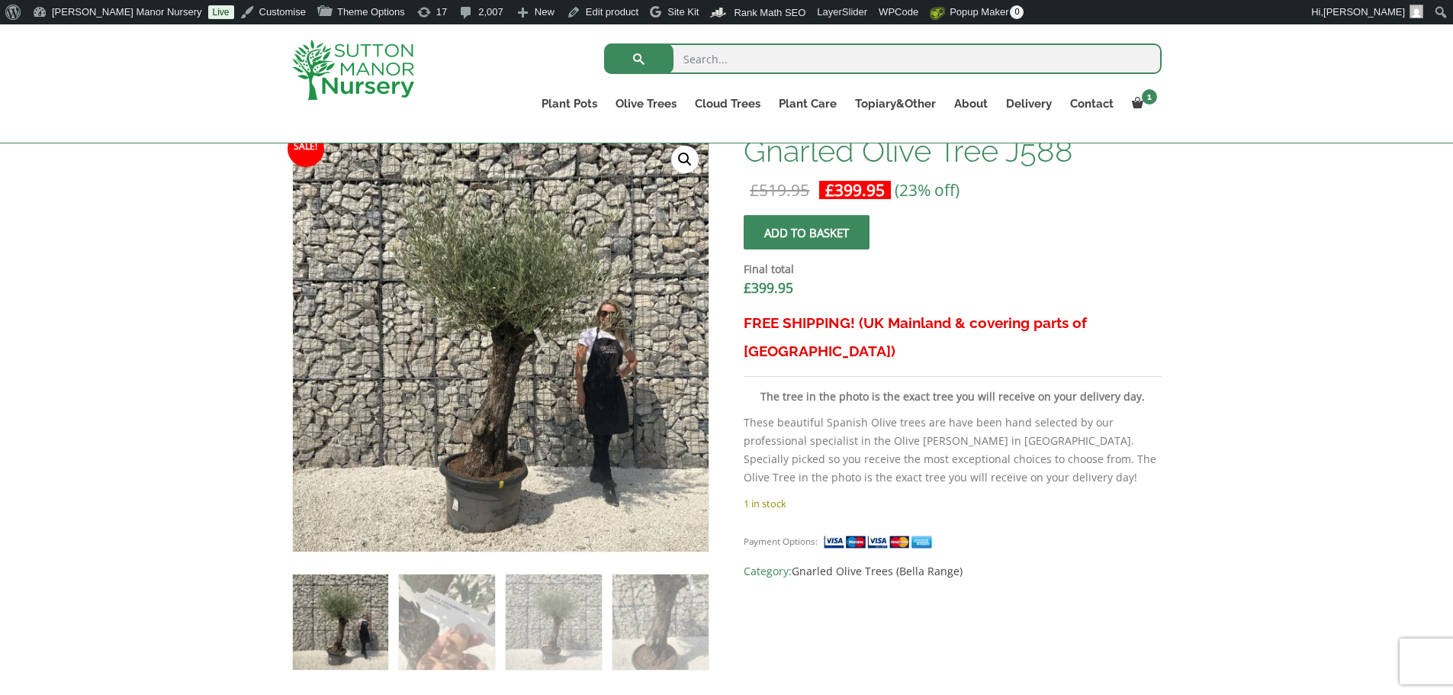
scroll to position [458, 0]
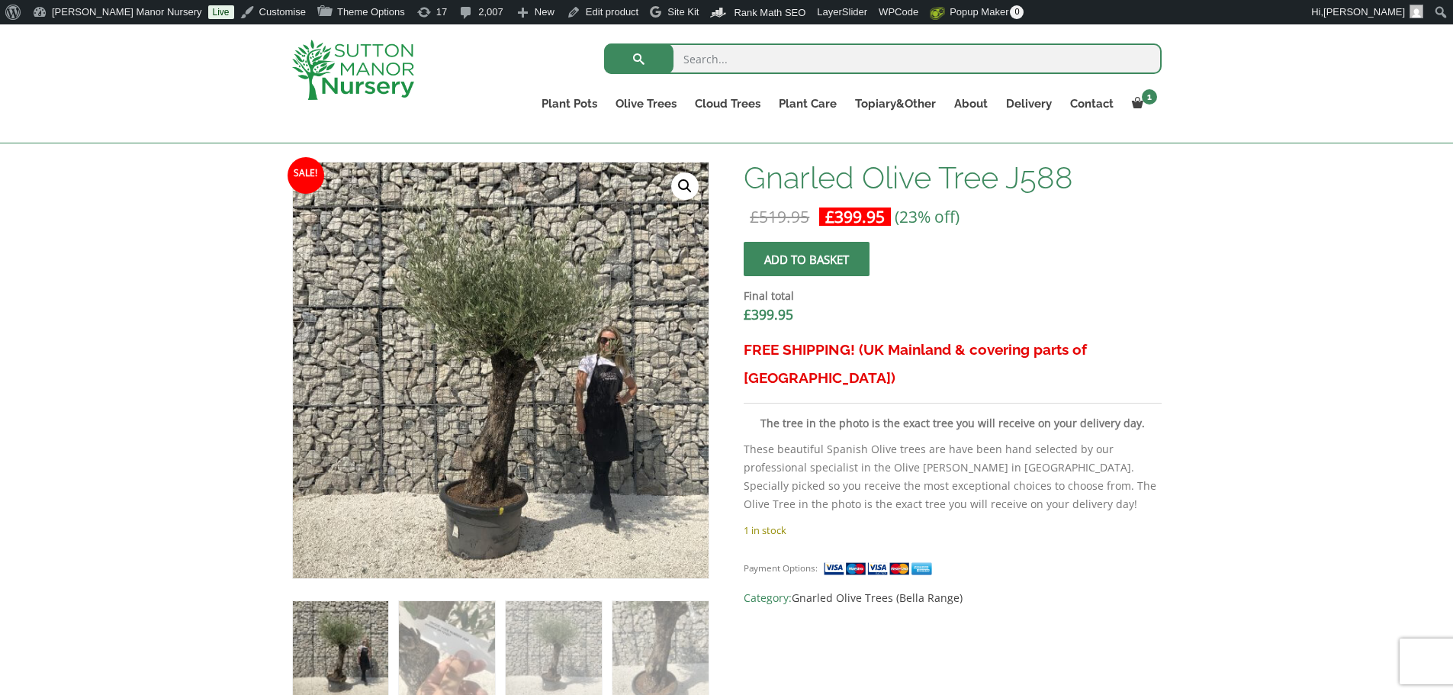
click at [738, 63] on input "search" at bounding box center [883, 58] width 558 height 31
type input "J587+"
click at [604, 43] on button "submit" at bounding box center [638, 58] width 69 height 31
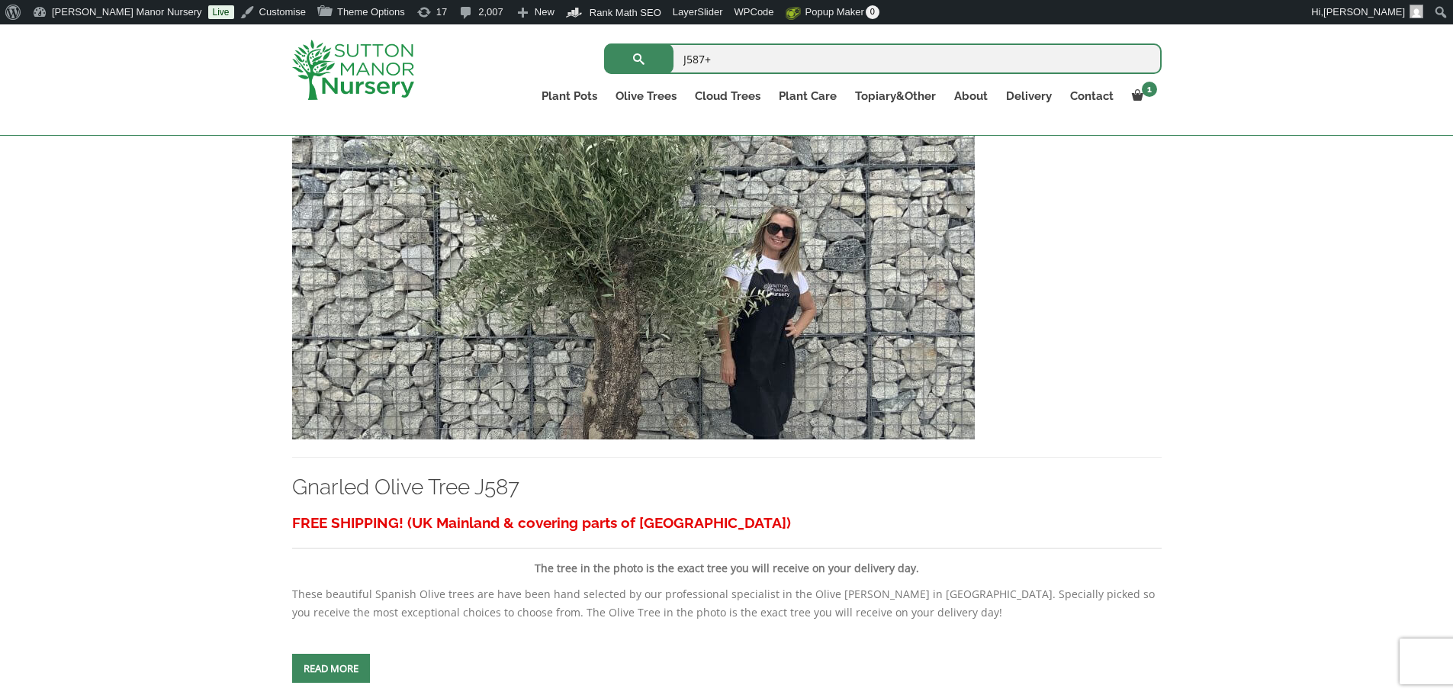
scroll to position [381, 0]
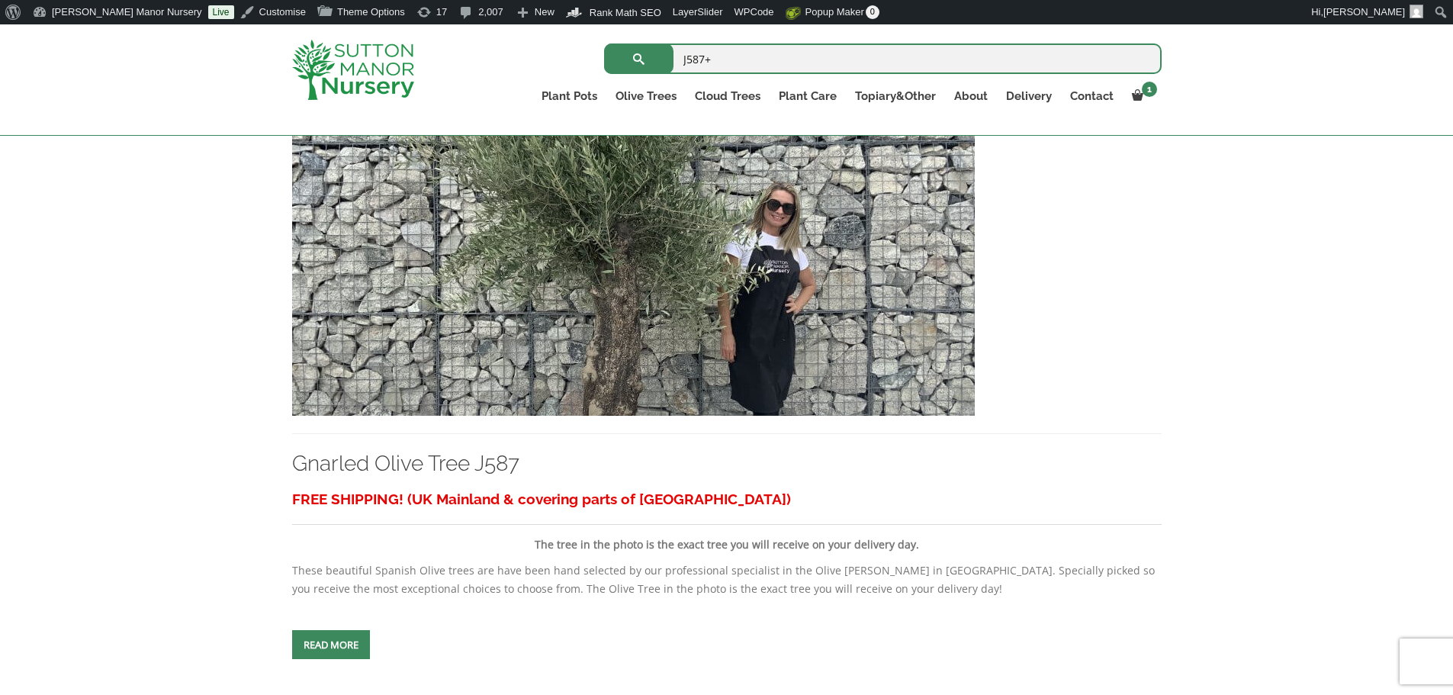
click at [795, 256] on img at bounding box center [633, 252] width 683 height 328
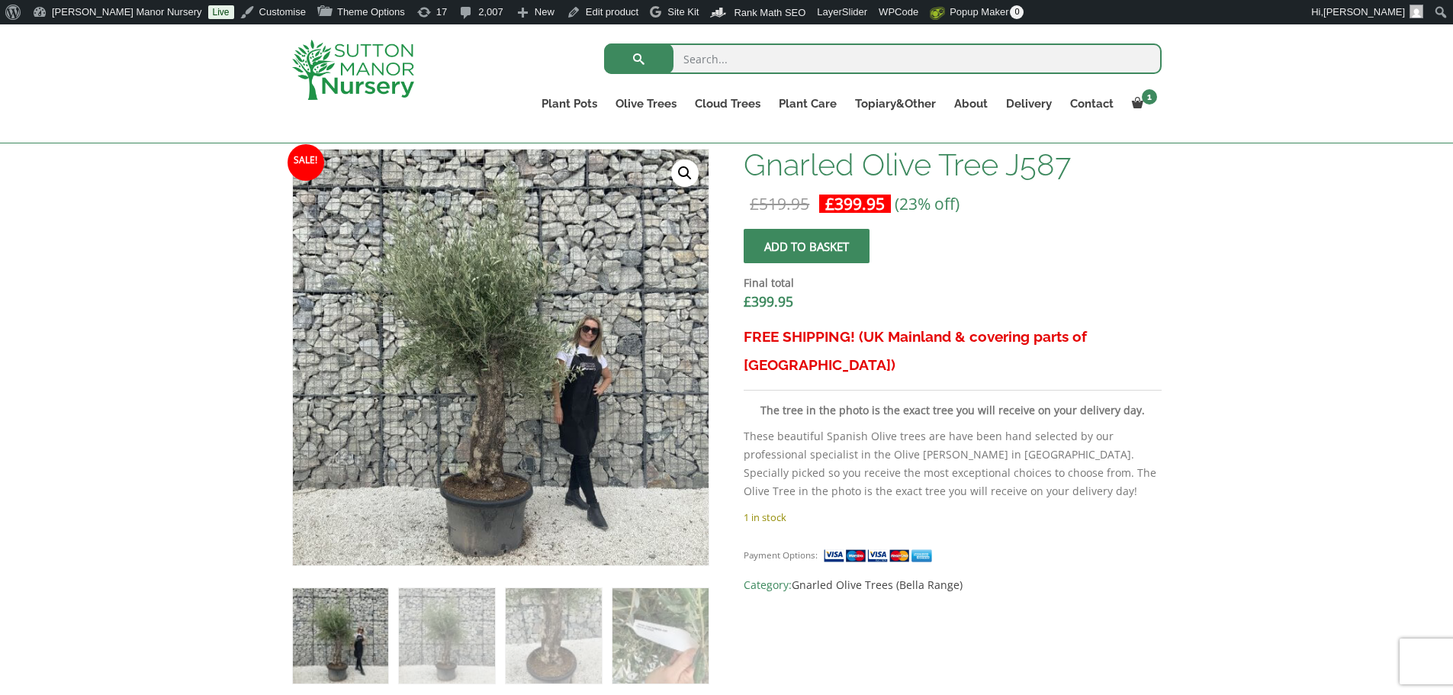
scroll to position [458, 0]
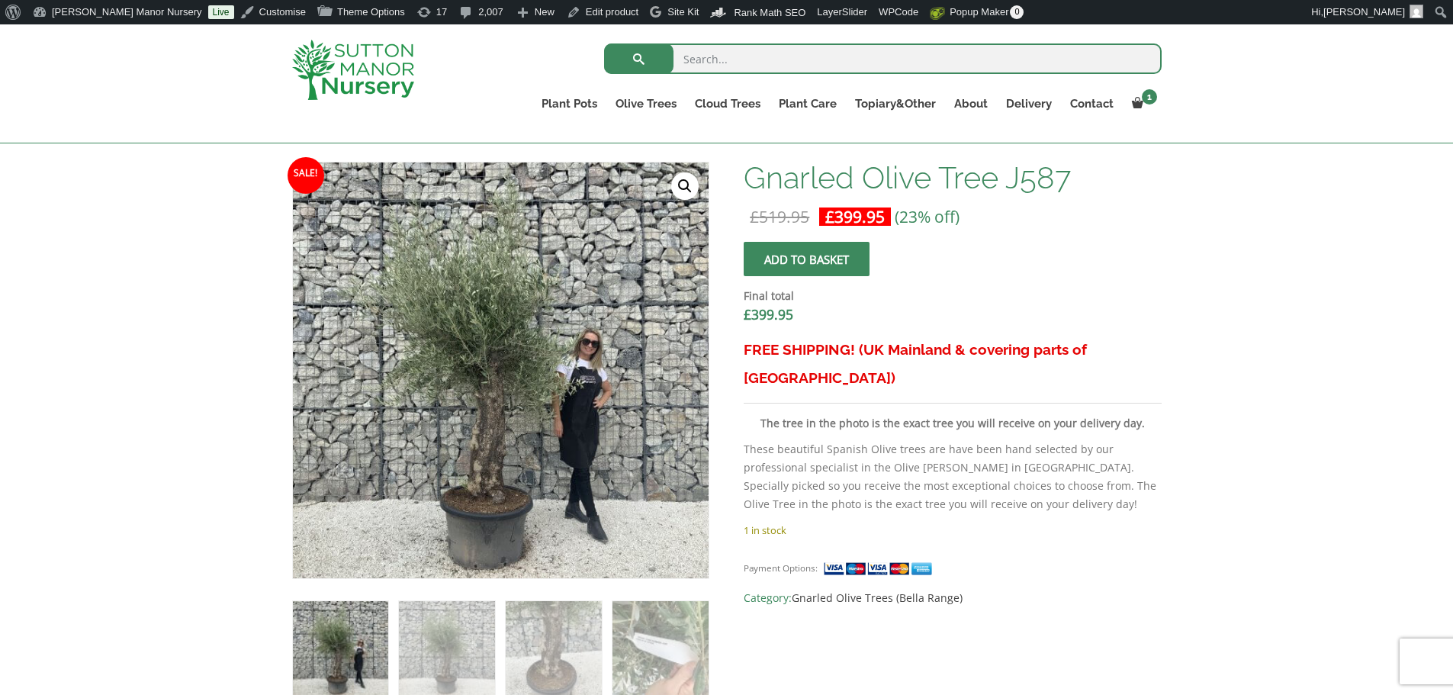
click at [757, 54] on input "search" at bounding box center [883, 58] width 558 height 31
type input "J690"
click at [604, 43] on button "submit" at bounding box center [638, 58] width 69 height 31
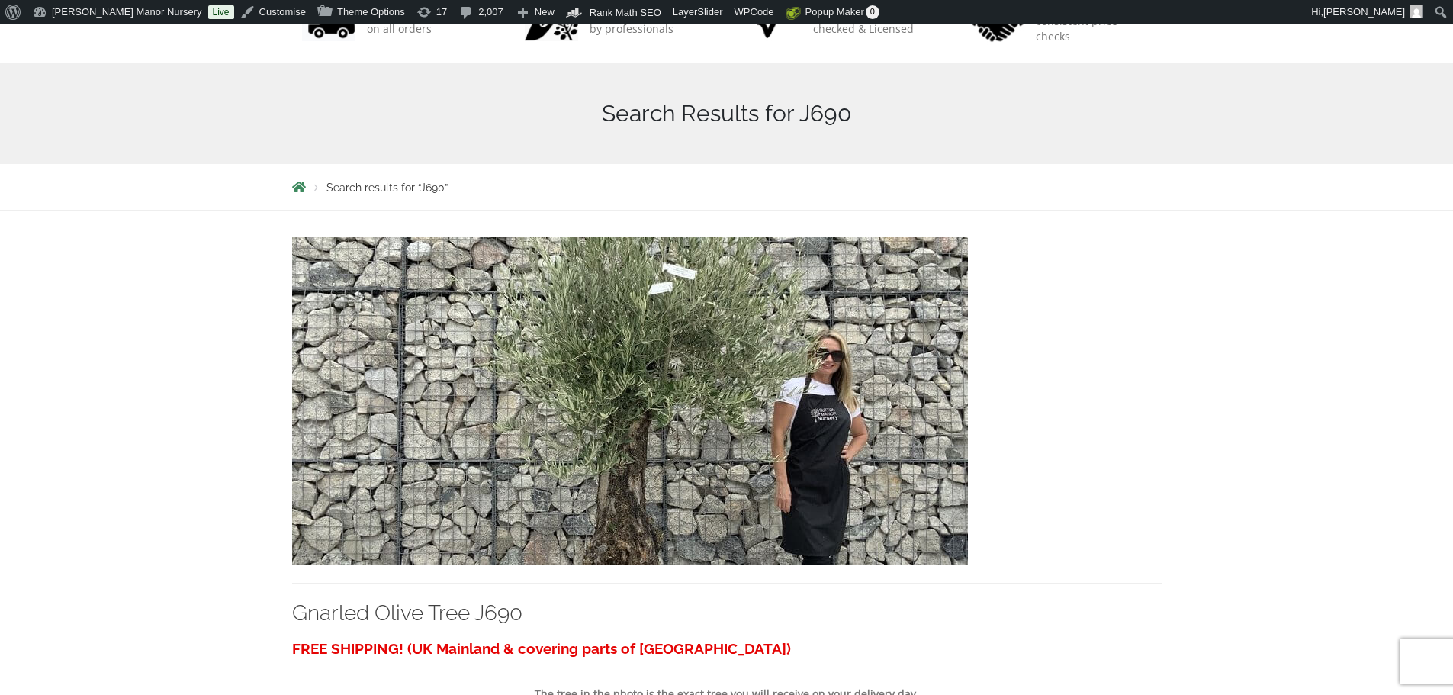
scroll to position [305, 0]
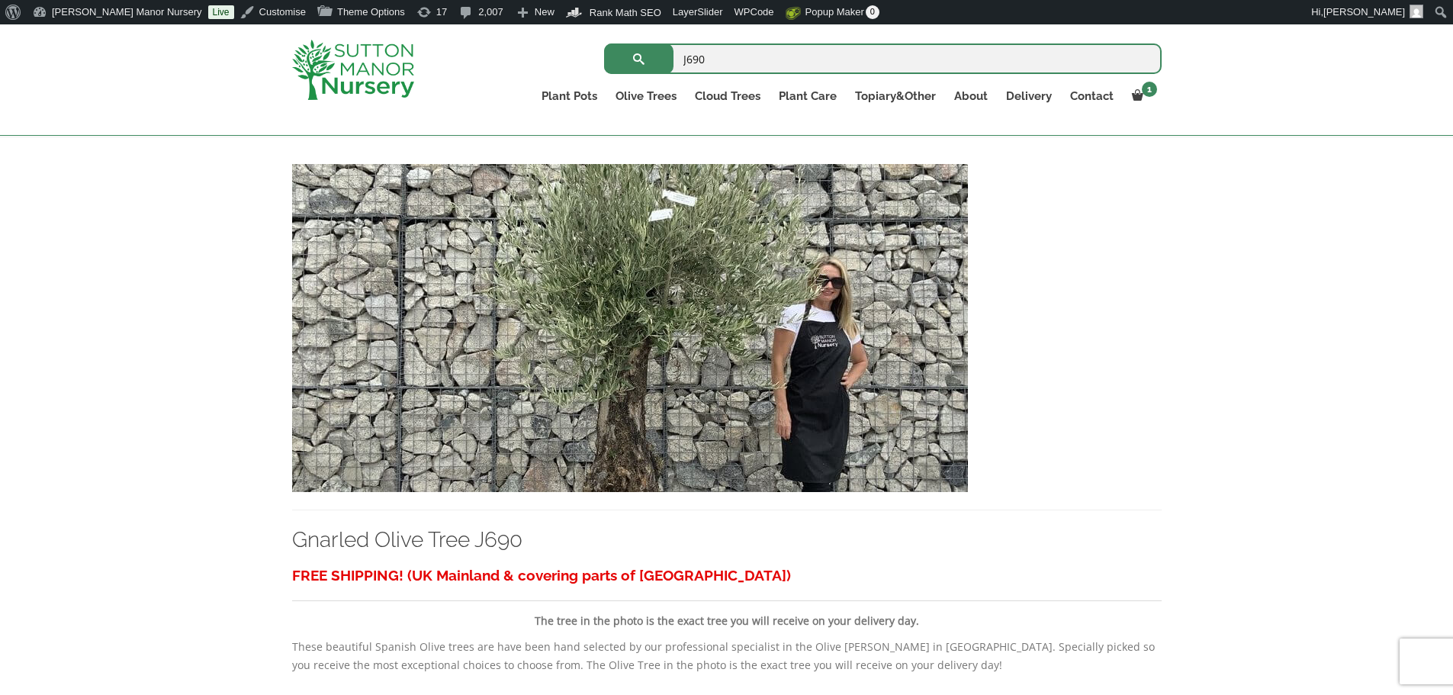
click at [691, 384] on img at bounding box center [630, 328] width 676 height 328
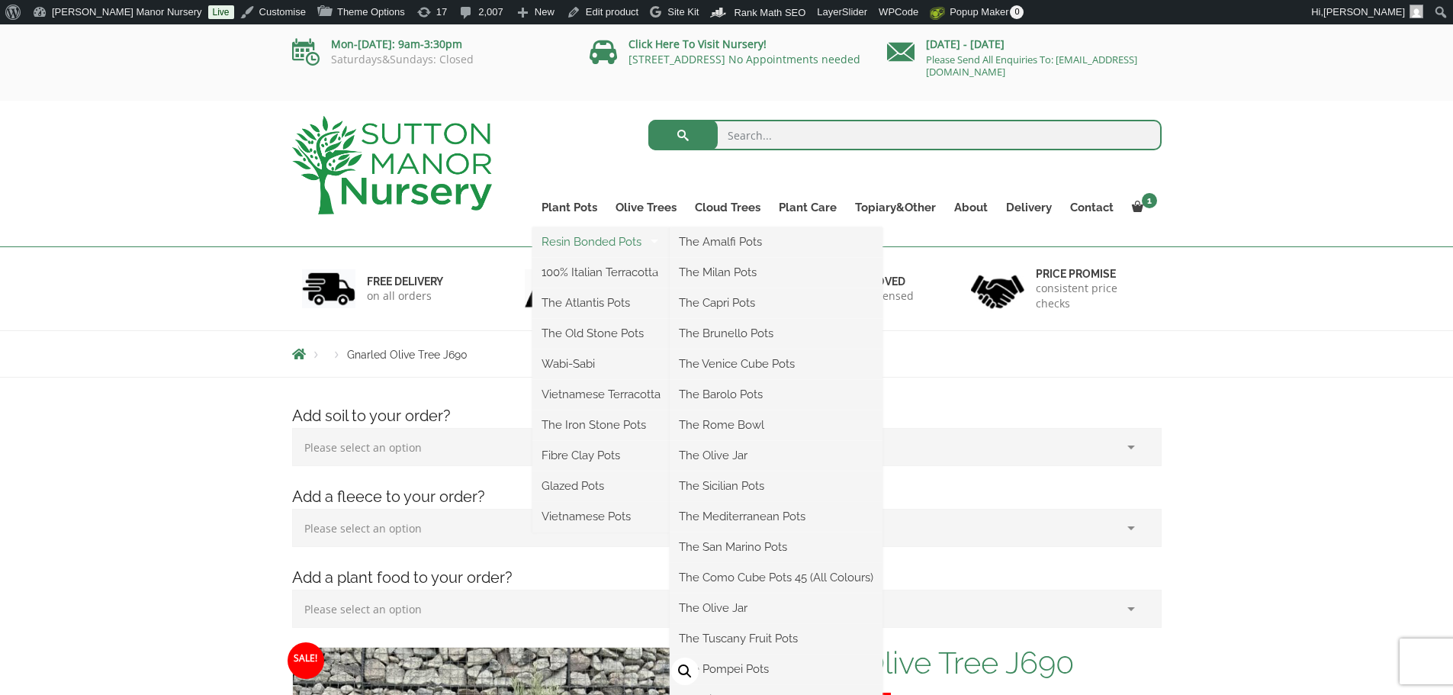
click at [584, 242] on link "Resin Bonded Pots" at bounding box center [600, 241] width 137 height 23
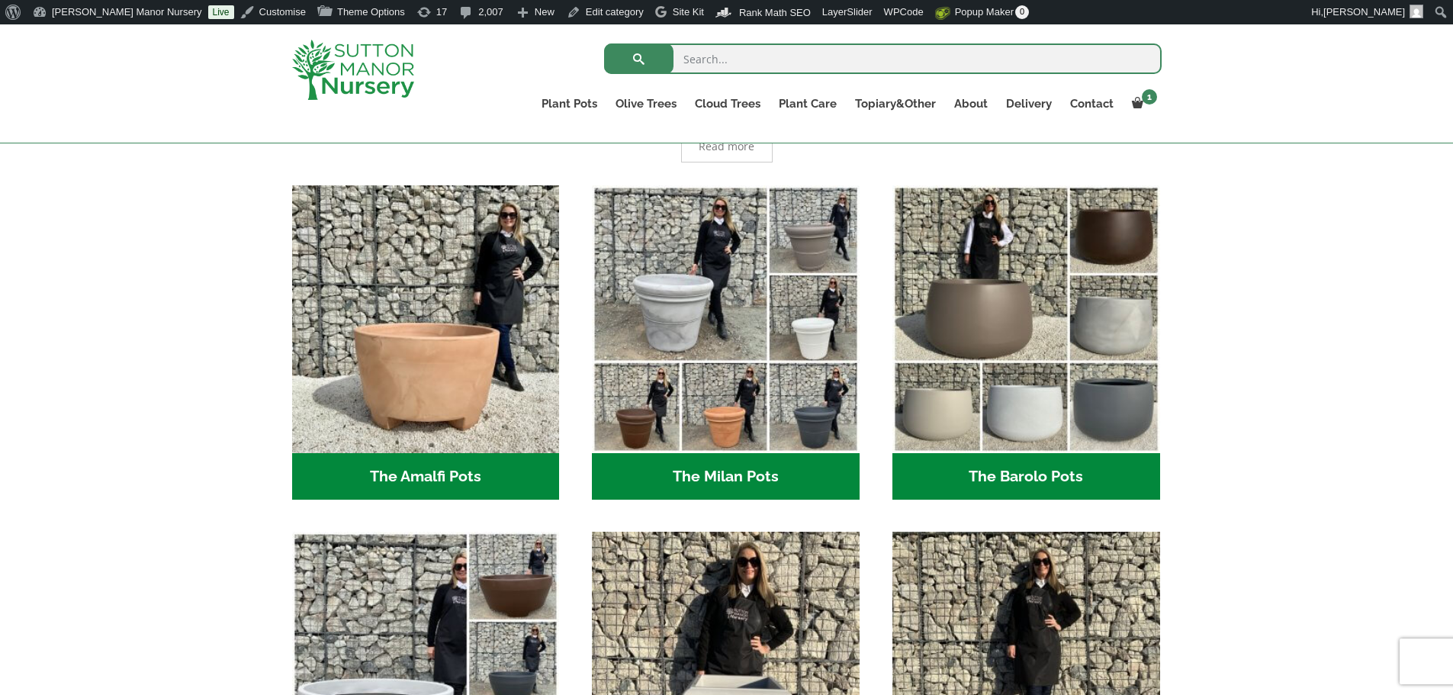
scroll to position [381, 0]
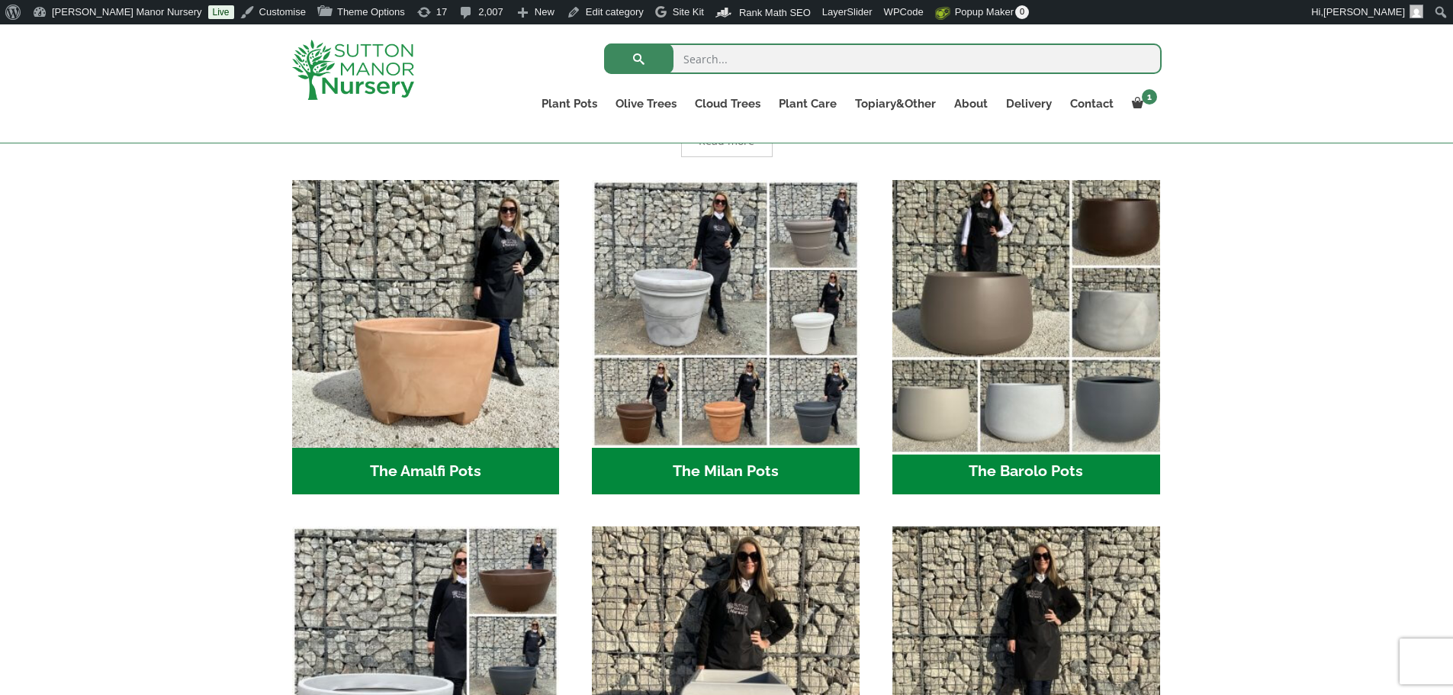
click at [935, 404] on img "Visit product category The Barolo Pots" at bounding box center [1026, 313] width 281 height 281
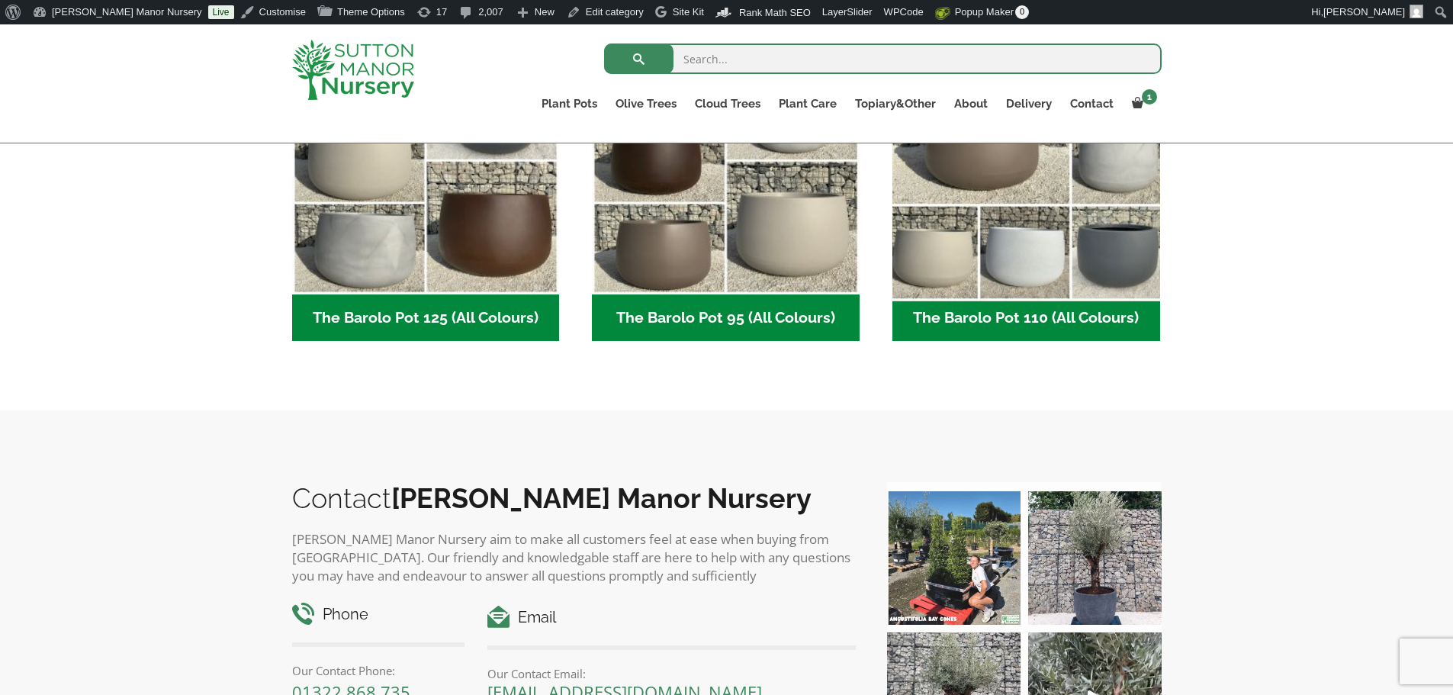
scroll to position [915, 0]
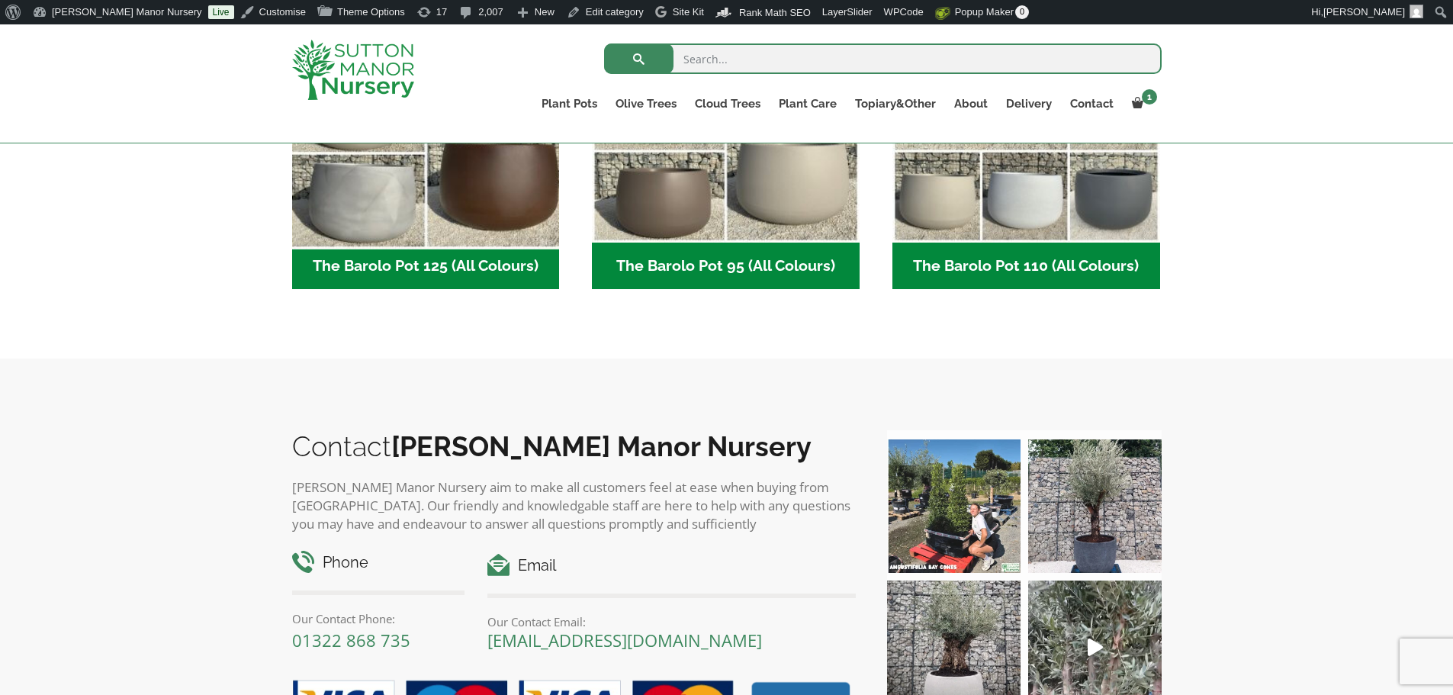
click at [420, 214] on img "Visit product category The Barolo Pot 125 (All Colours)" at bounding box center [425, 109] width 281 height 281
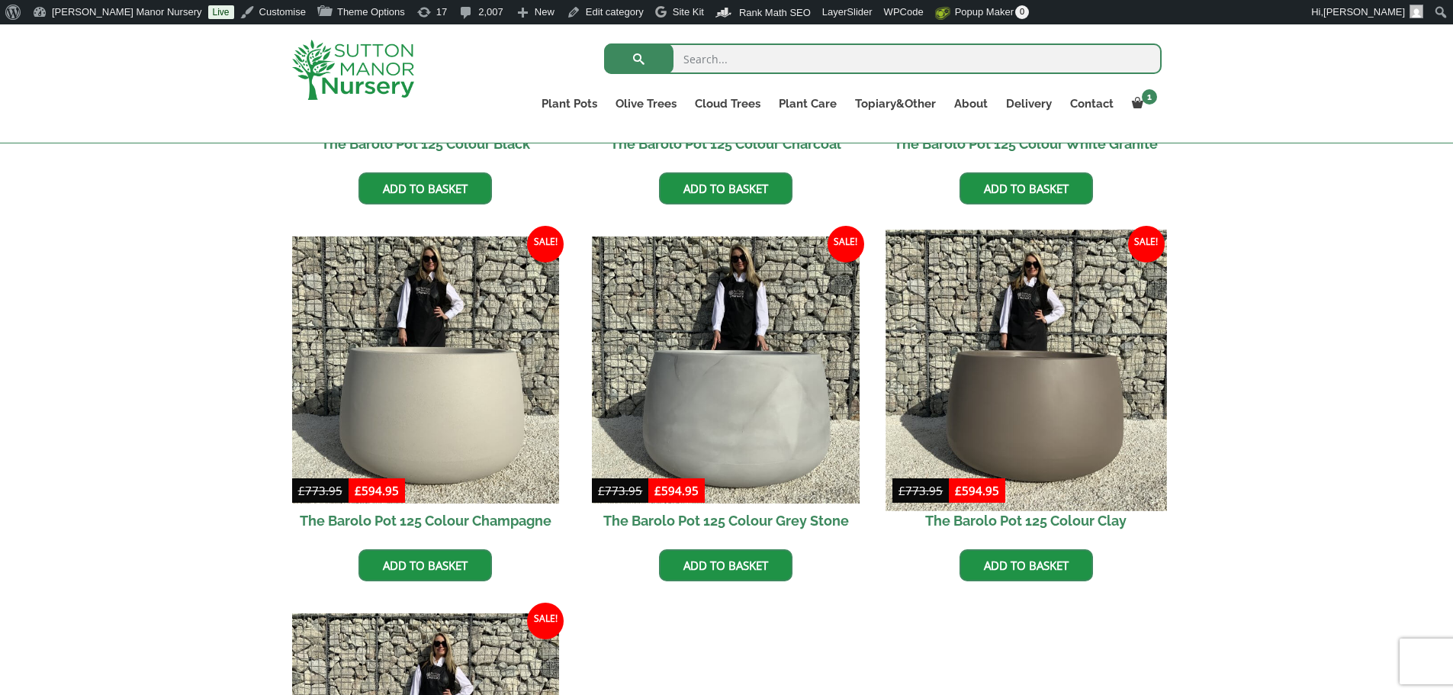
scroll to position [687, 0]
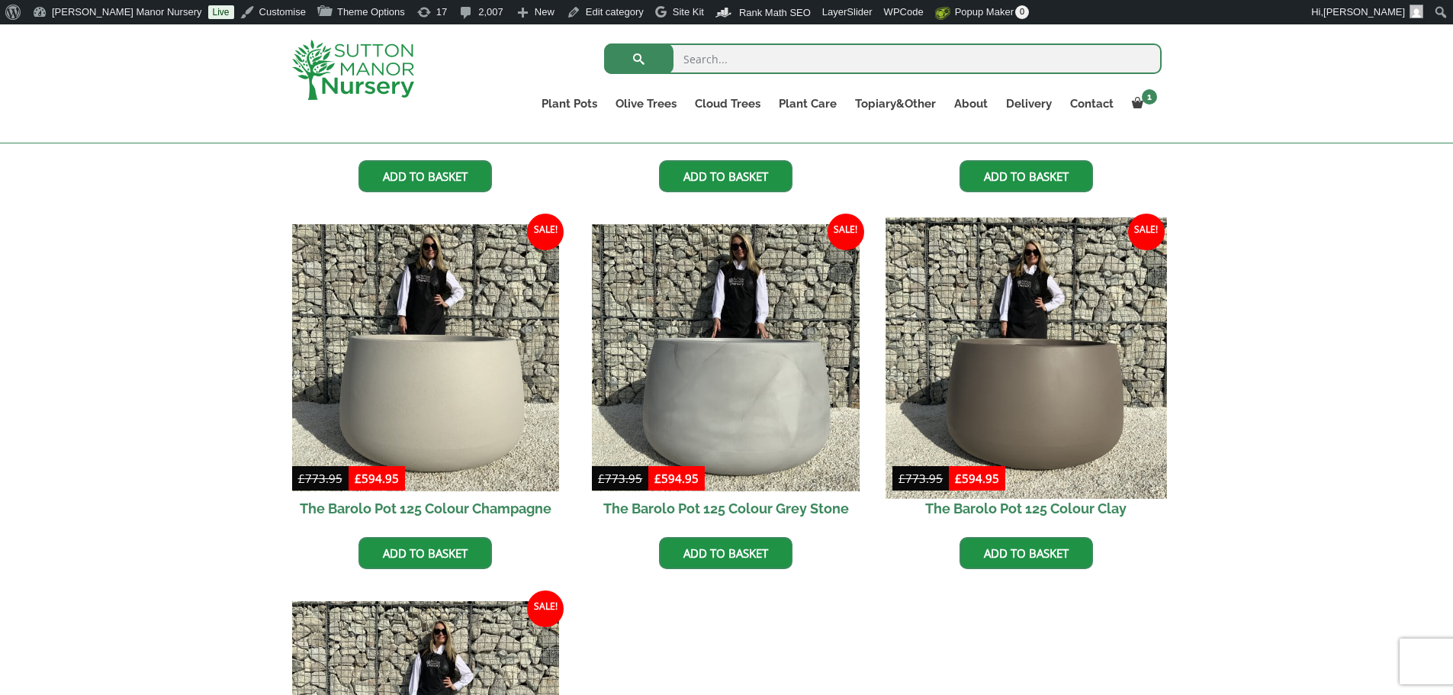
click at [999, 380] on img at bounding box center [1026, 357] width 281 height 281
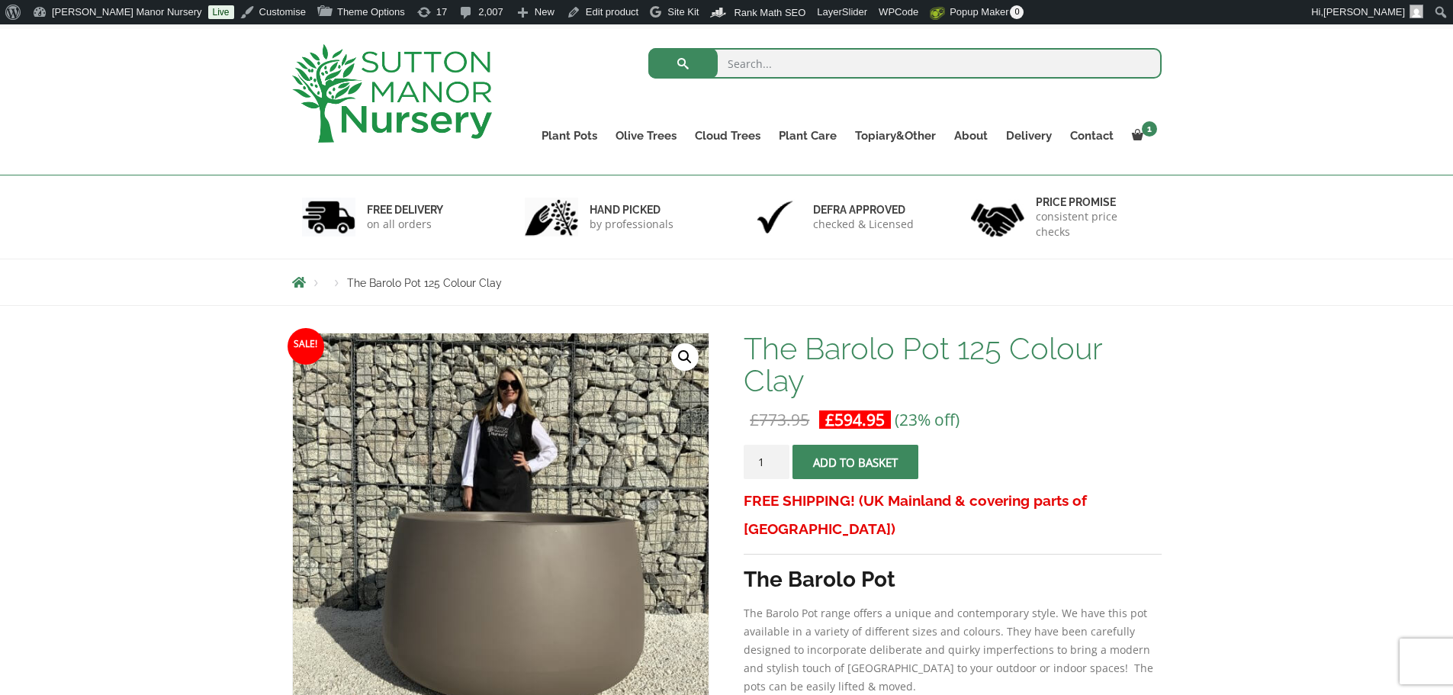
scroll to position [229, 0]
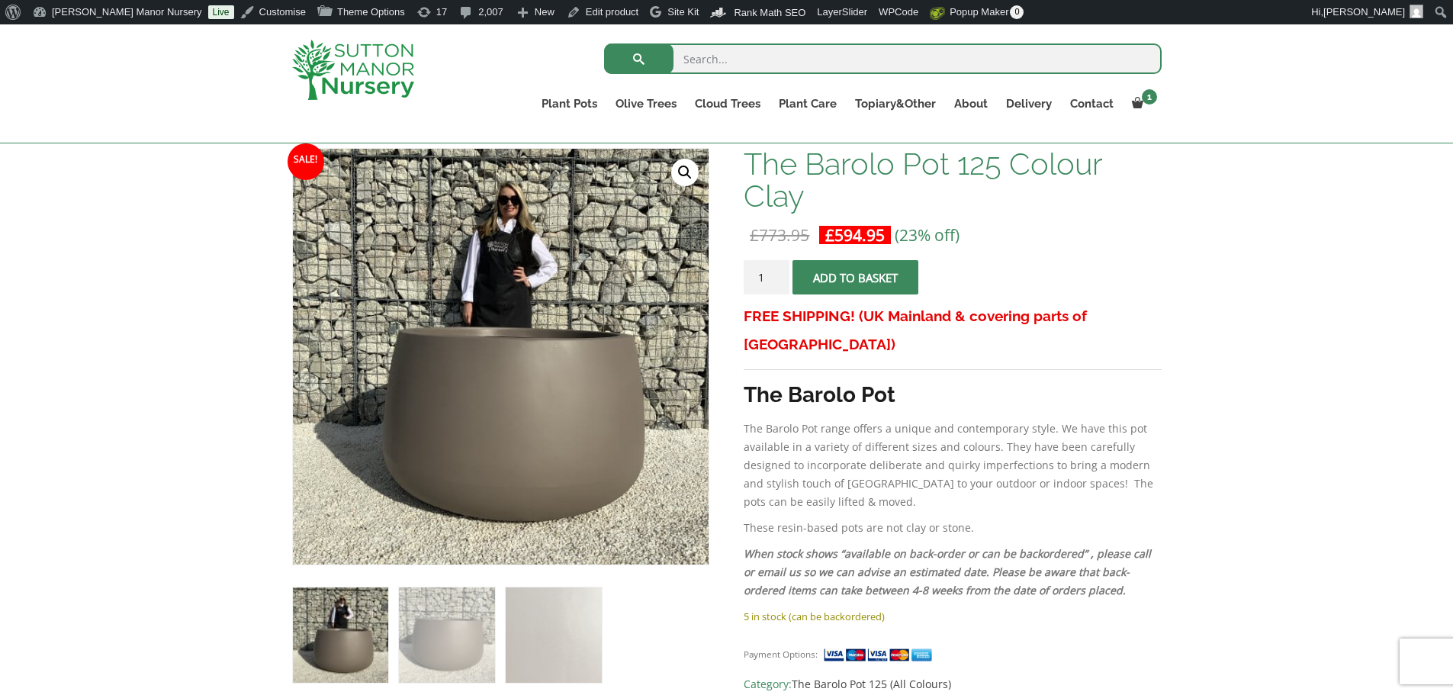
click at [762, 50] on input "search" at bounding box center [883, 58] width 558 height 31
type input "J690"
click at [604, 43] on button "submit" at bounding box center [638, 58] width 69 height 31
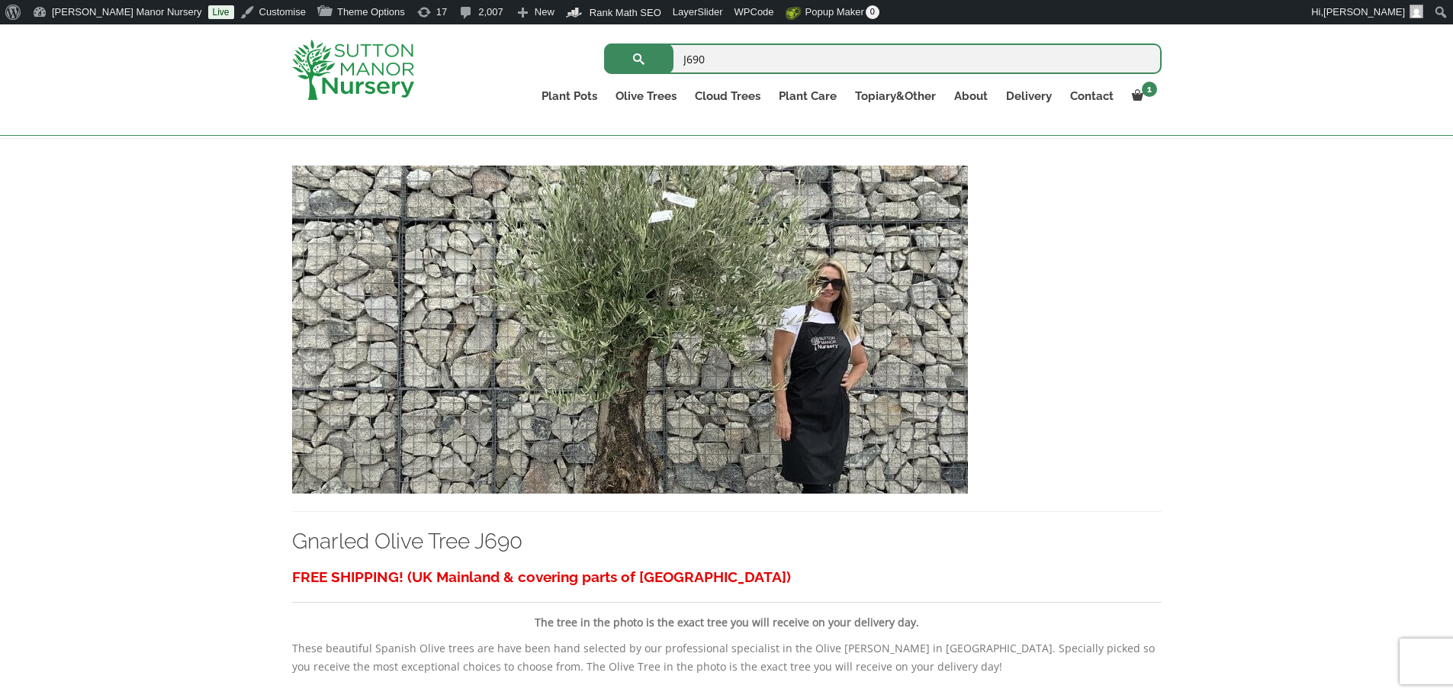
scroll to position [305, 0]
click at [699, 387] on img at bounding box center [630, 328] width 676 height 328
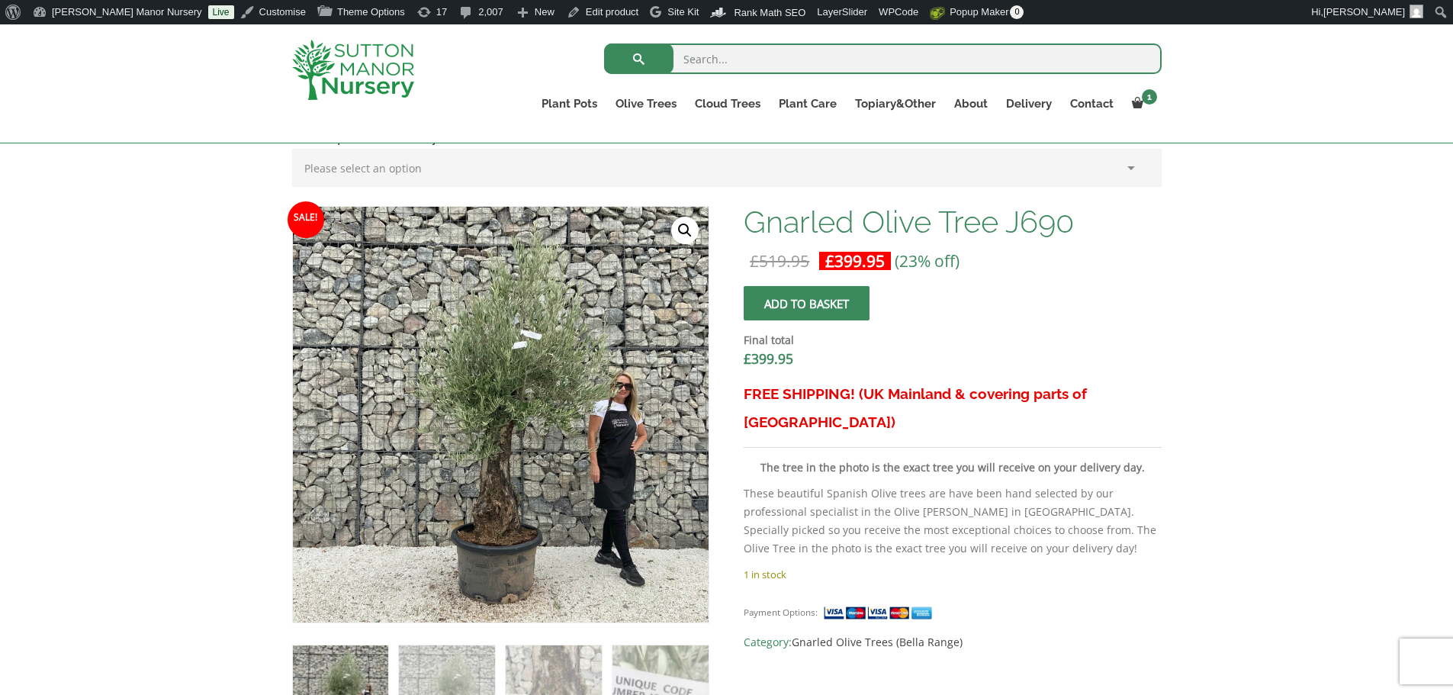
scroll to position [458, 0]
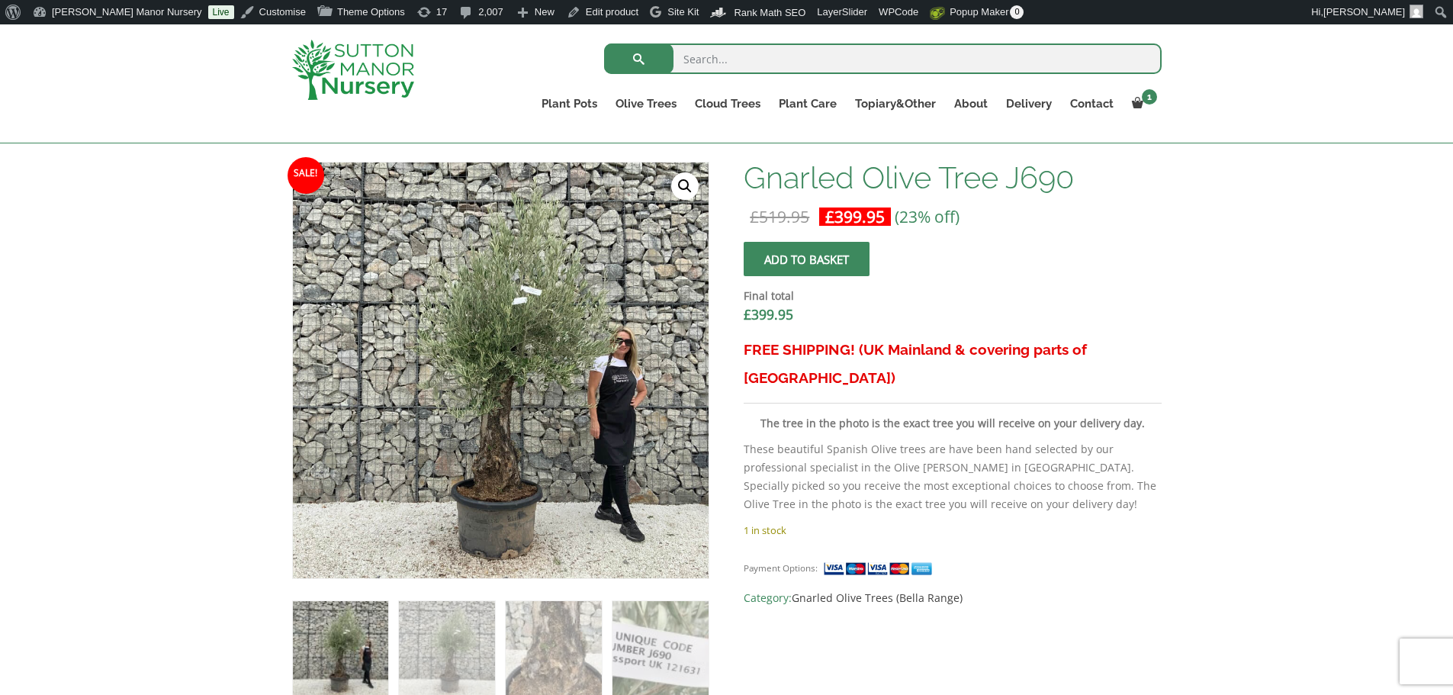
click at [798, 63] on input "search" at bounding box center [883, 58] width 558 height 31
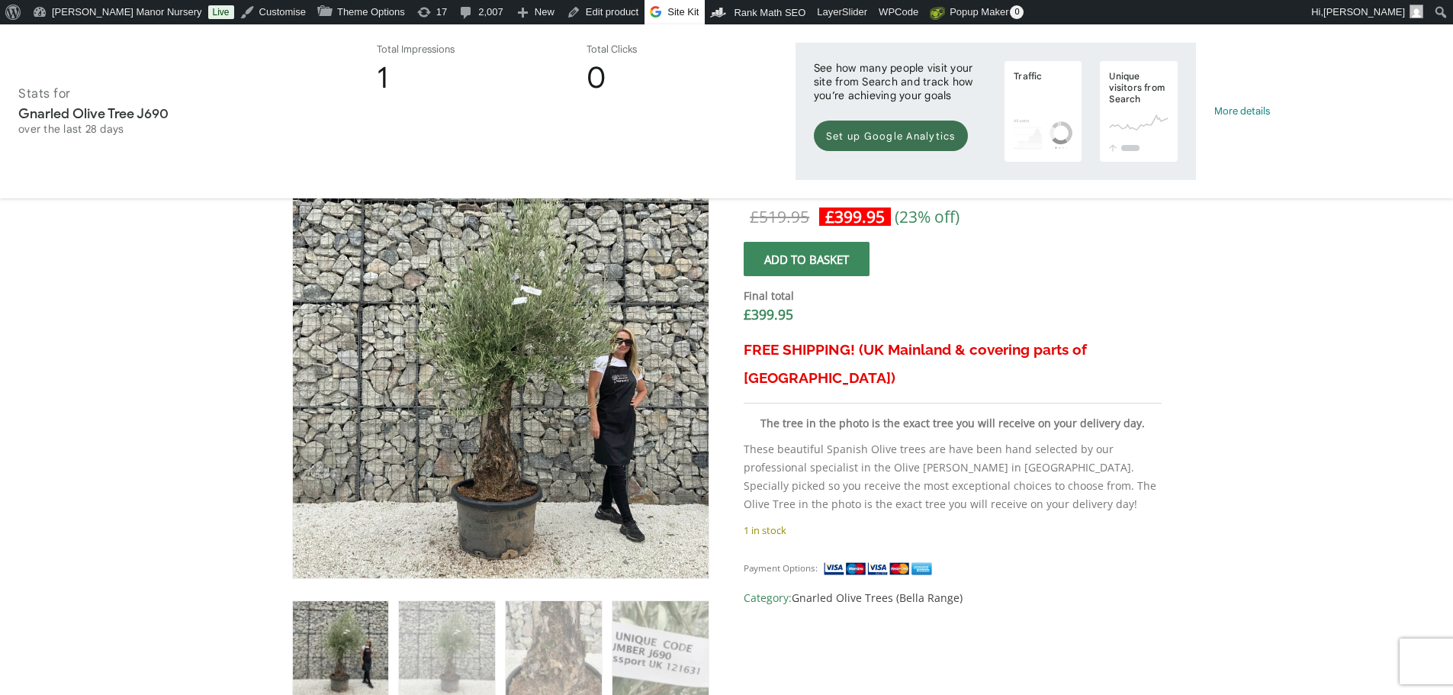
type input "J586"
click at [674, 108] on div "0%" at bounding box center [682, 104] width 191 height 16
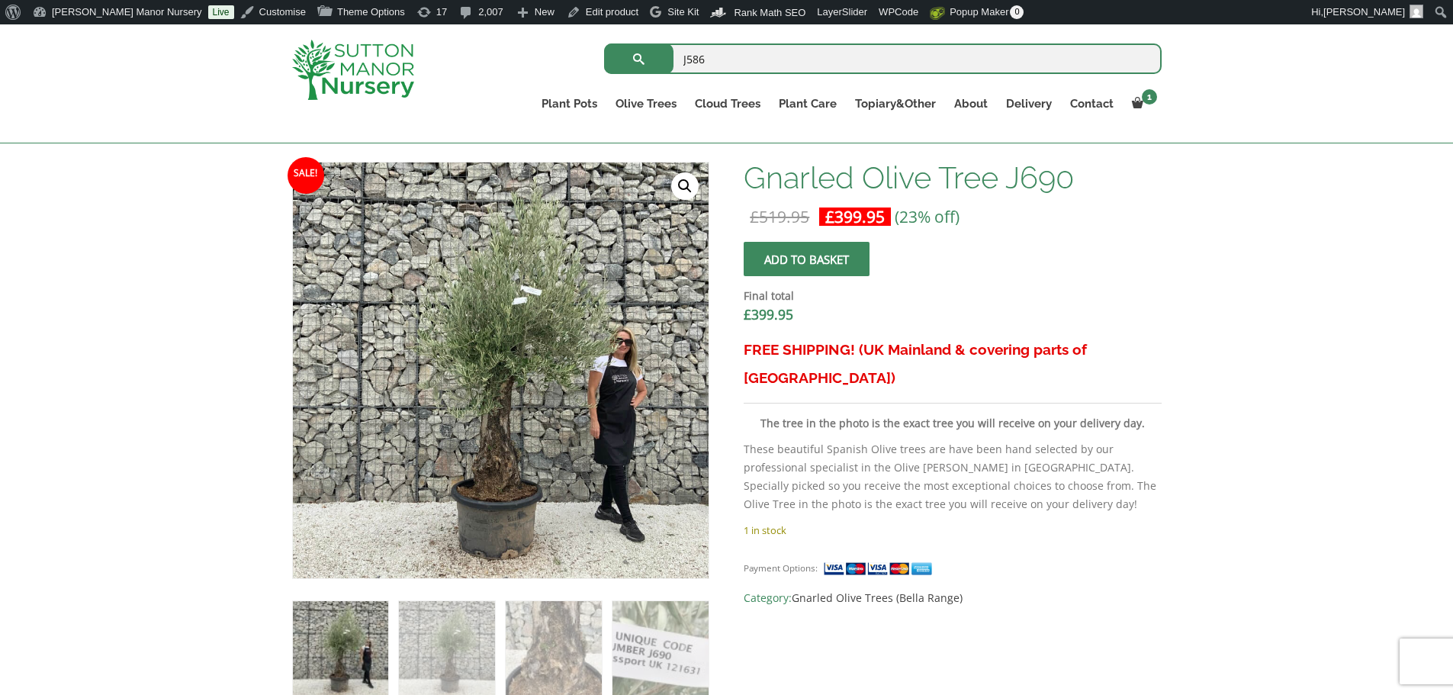
click at [1270, 471] on div "Add soil to your order? Please select an option (x1) 75L Bag (£34.99) (x2) 75L …" at bounding box center [726, 672] width 1453 height 1561
click at [789, 57] on input "J586" at bounding box center [883, 58] width 558 height 31
click at [604, 43] on button "submit" at bounding box center [638, 58] width 69 height 31
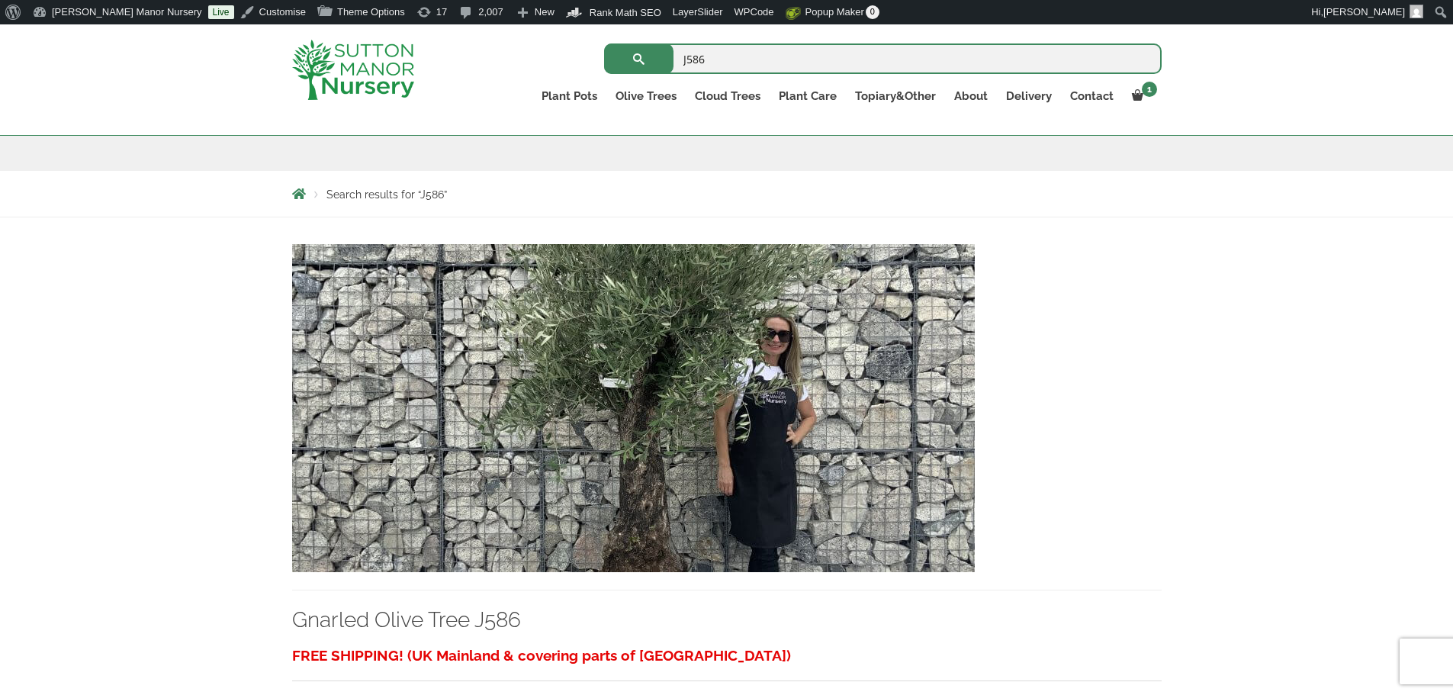
scroll to position [229, 0]
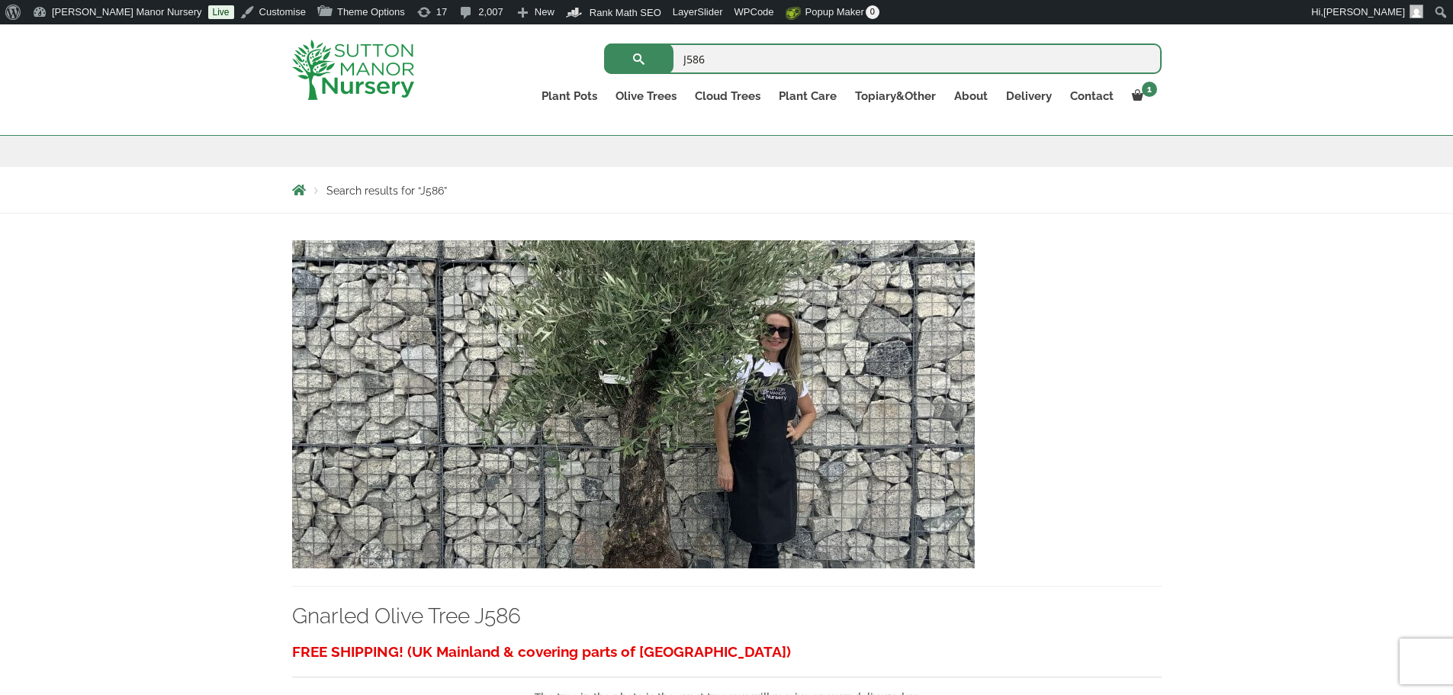
click at [695, 427] on img at bounding box center [633, 404] width 683 height 328
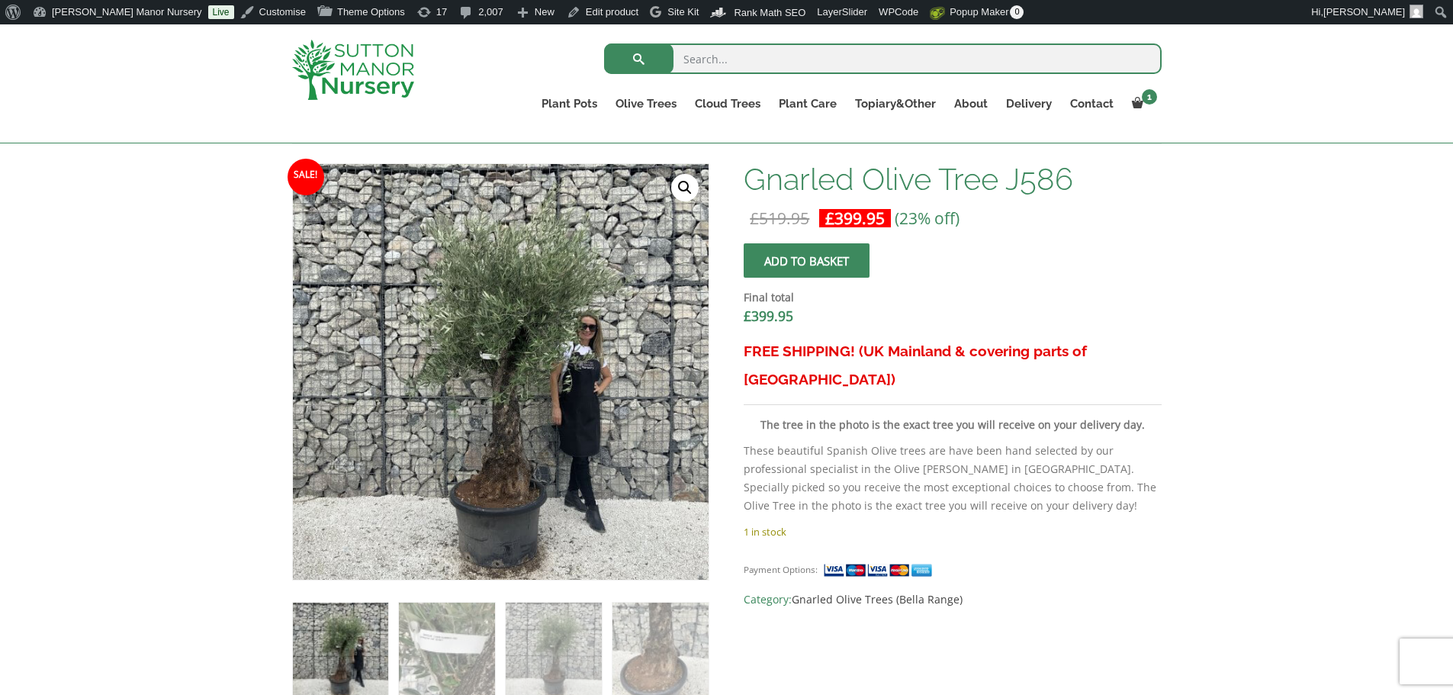
scroll to position [458, 0]
click at [697, 61] on input "search" at bounding box center [883, 58] width 558 height 31
type input "J587"
click at [604, 43] on button "submit" at bounding box center [638, 58] width 69 height 31
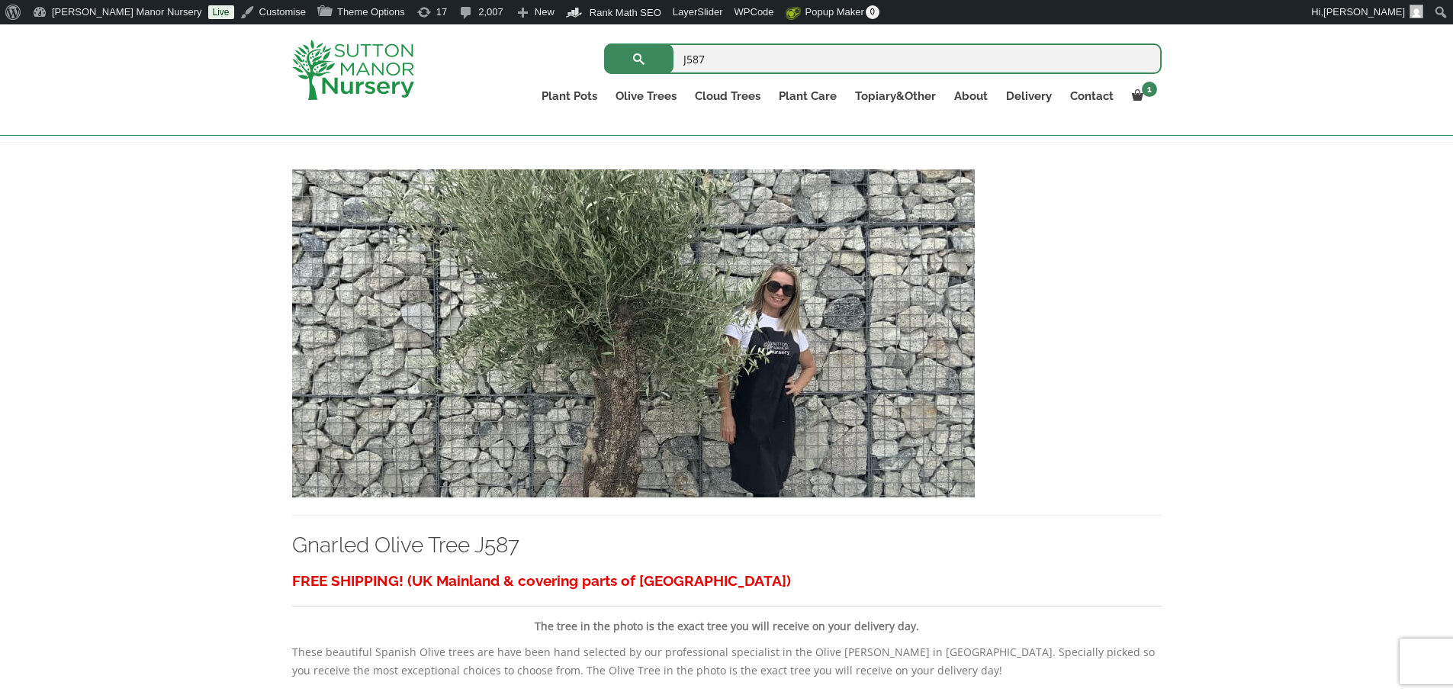
scroll to position [305, 0]
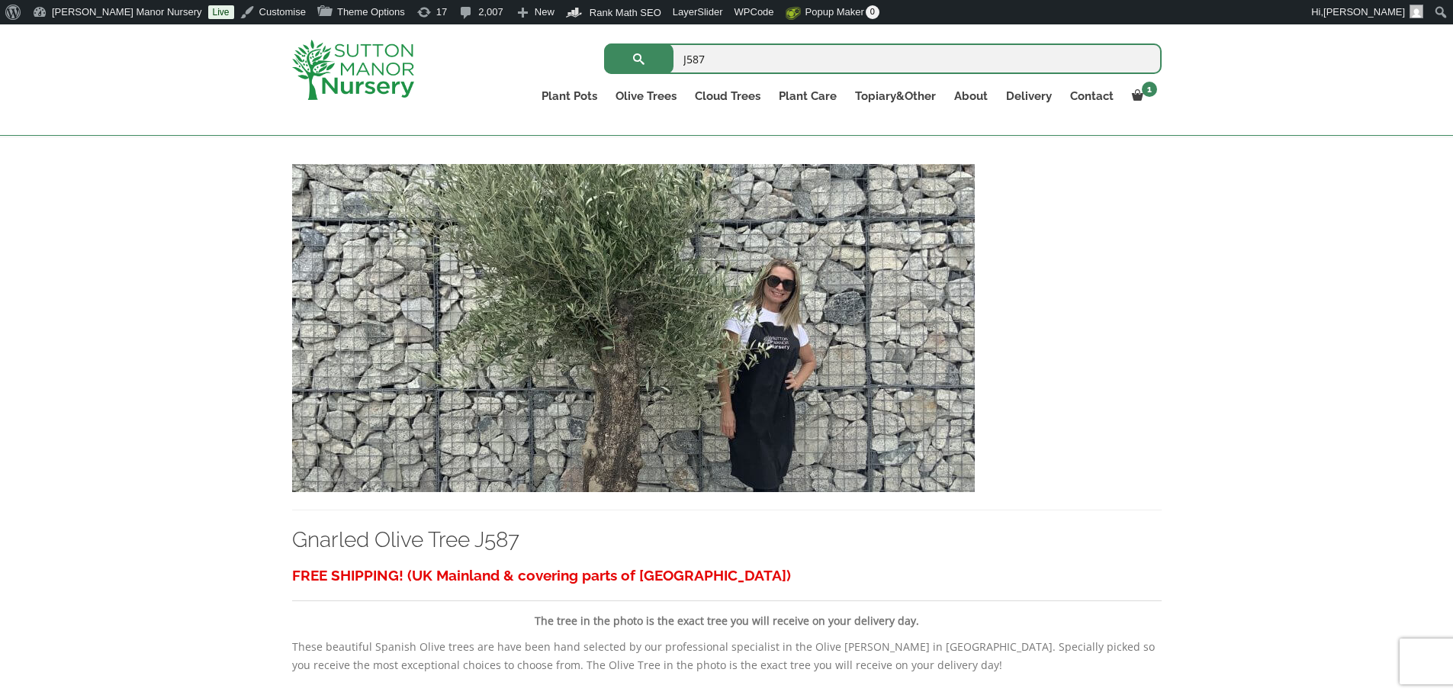
click at [584, 326] on img at bounding box center [633, 328] width 683 height 328
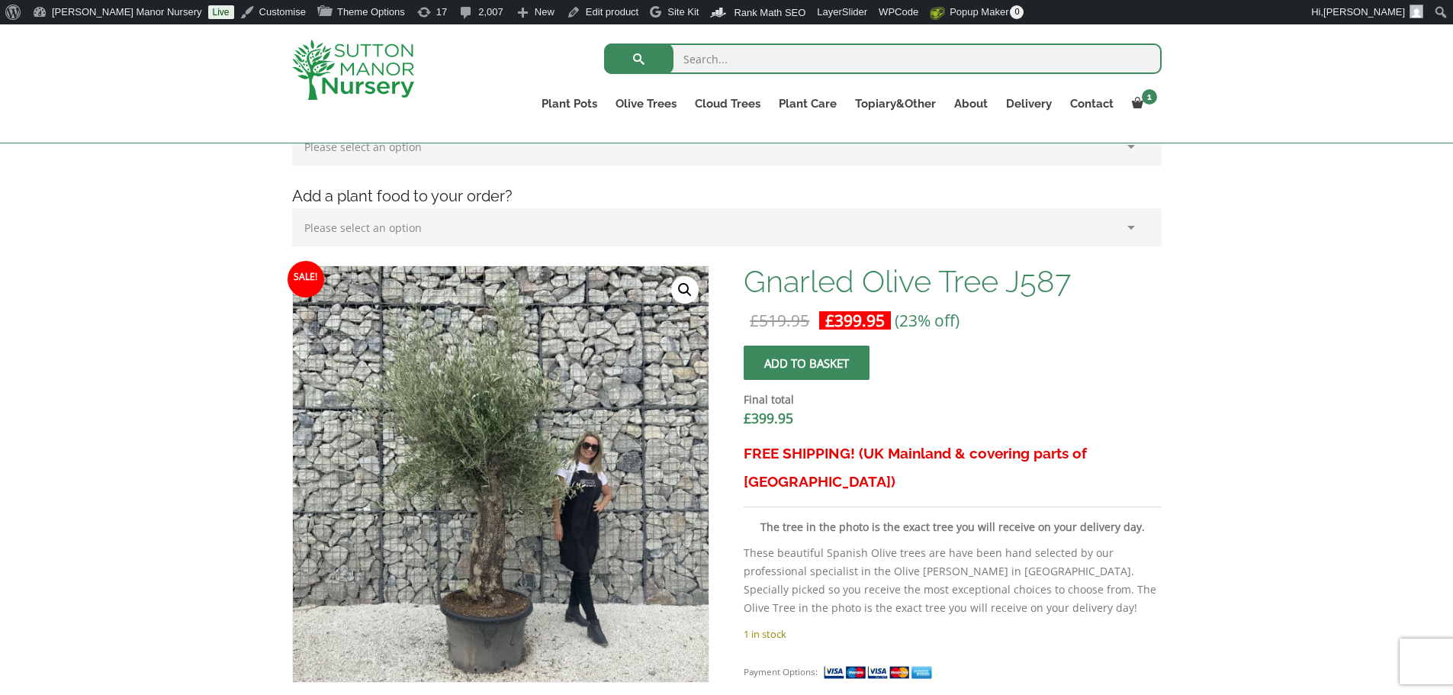
scroll to position [381, 0]
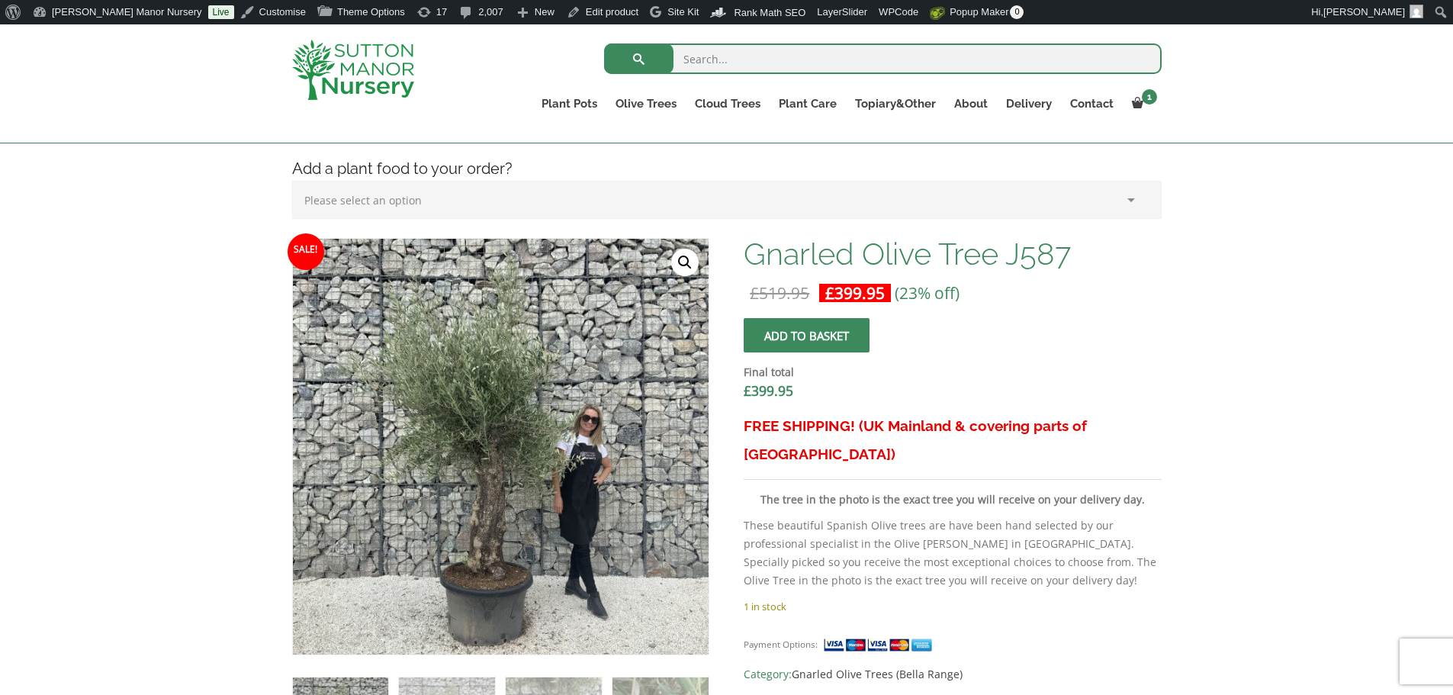
click at [783, 54] on input "search" at bounding box center [883, 58] width 558 height 31
type input "J588"
click at [604, 43] on button "submit" at bounding box center [638, 58] width 69 height 31
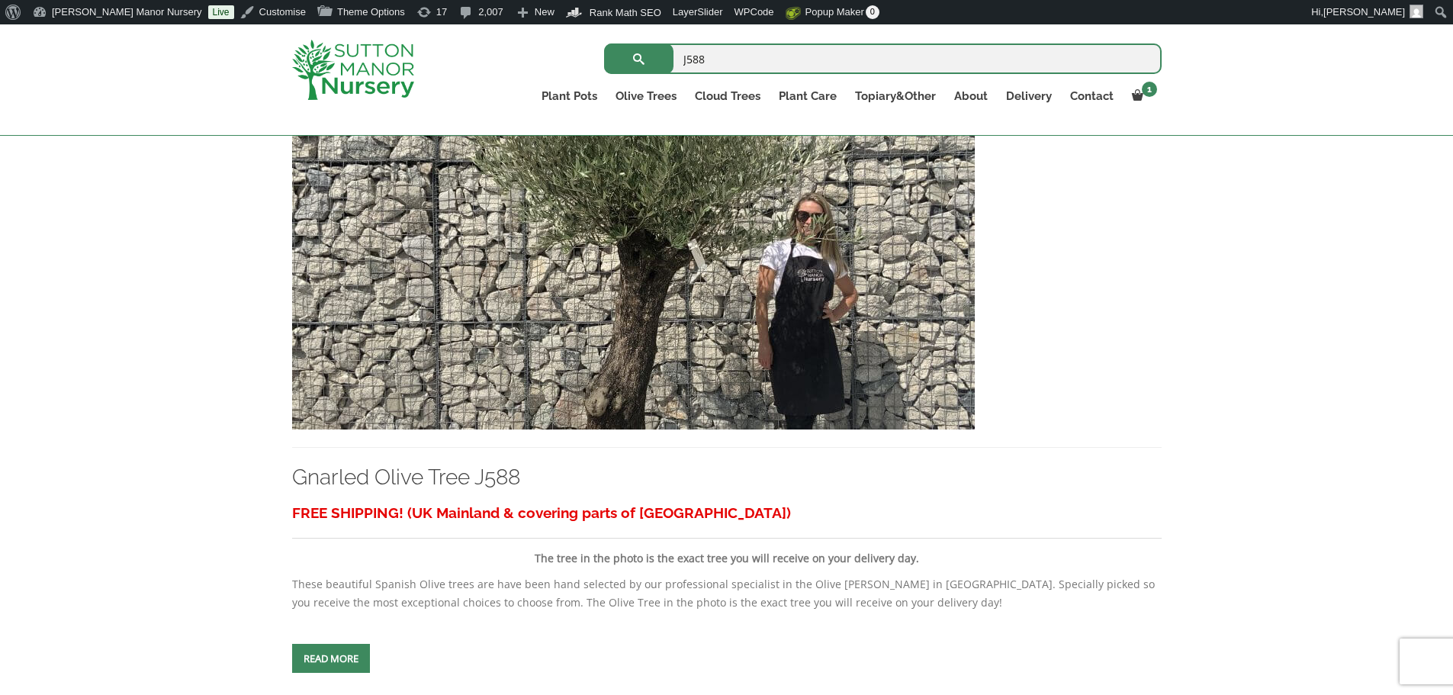
scroll to position [381, 0]
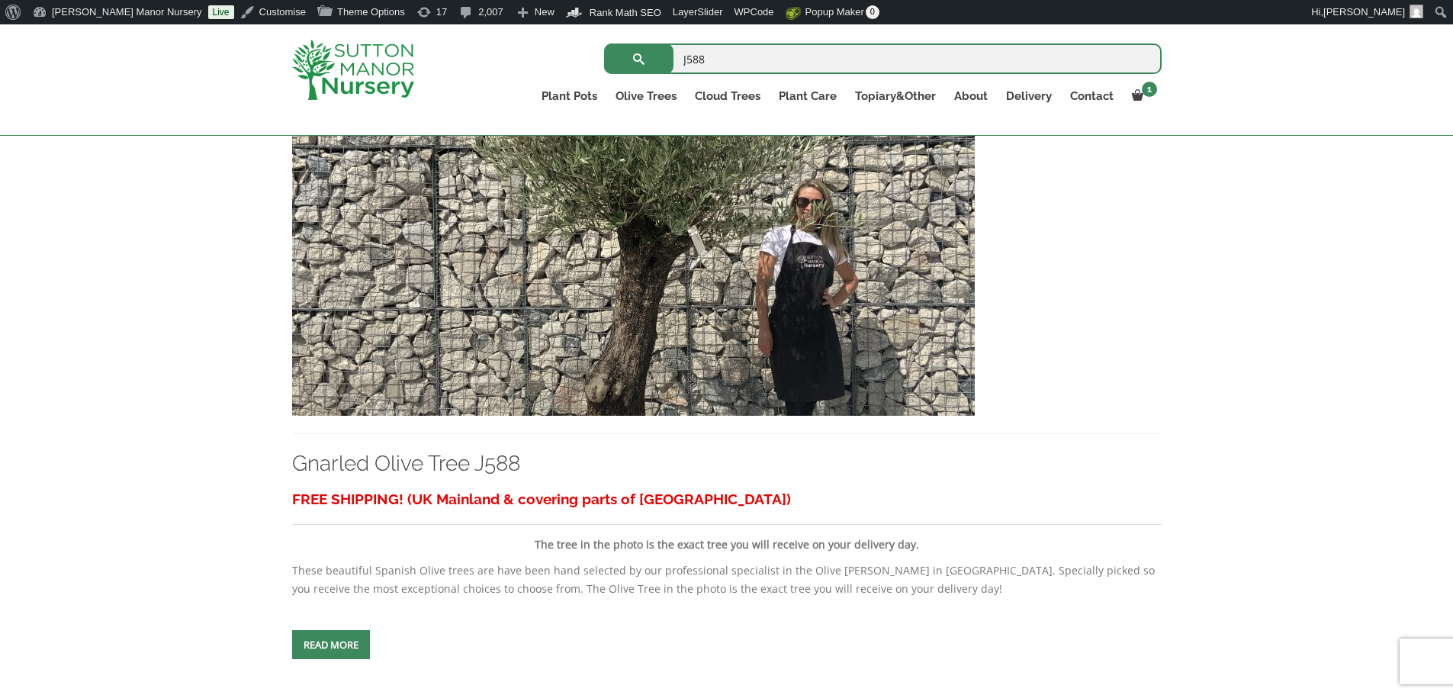
click at [565, 265] on img at bounding box center [633, 252] width 683 height 328
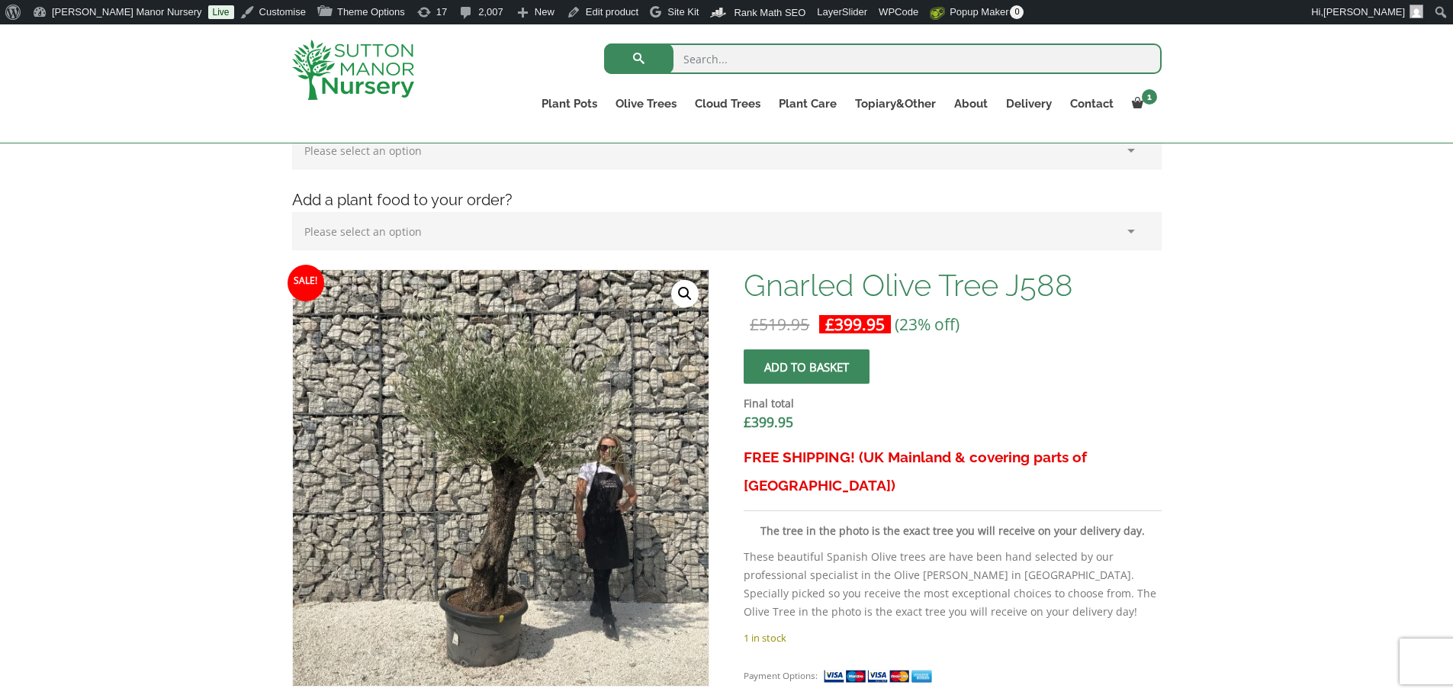
scroll to position [381, 0]
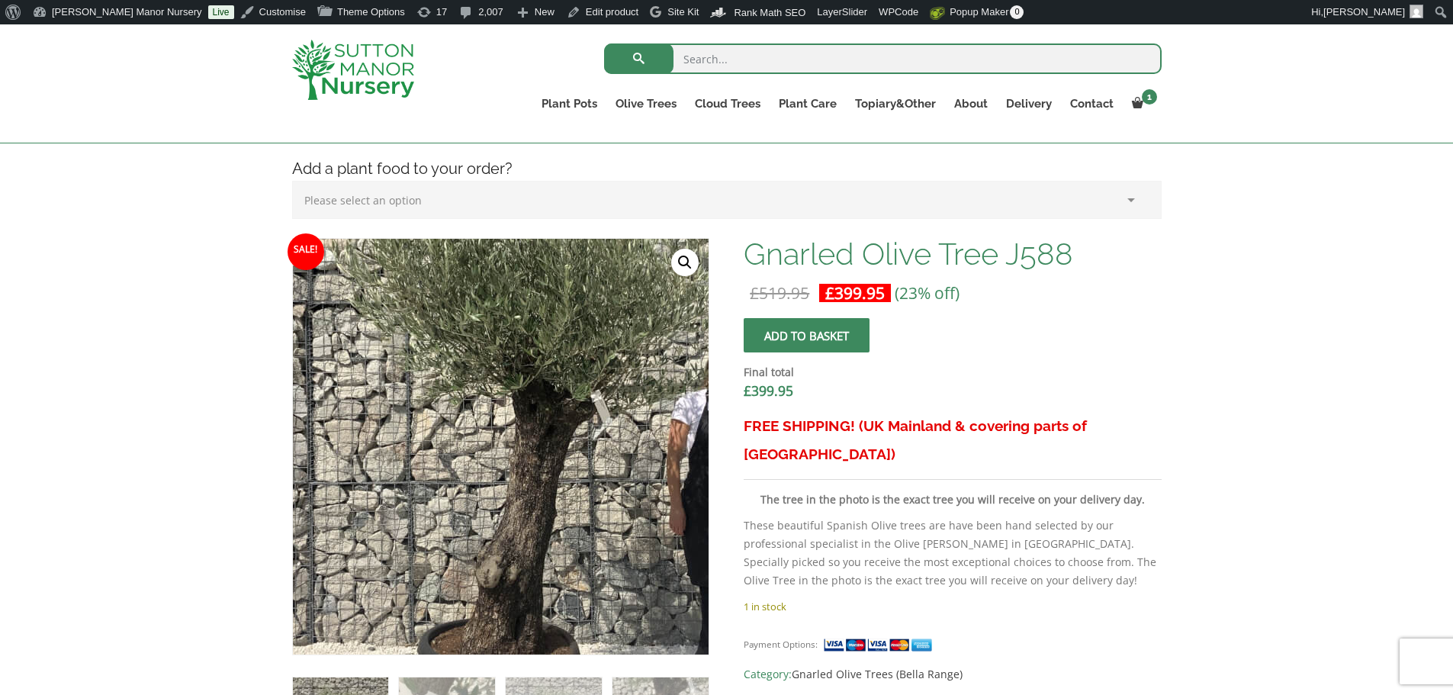
click at [465, 480] on img at bounding box center [530, 419] width 763 height 763
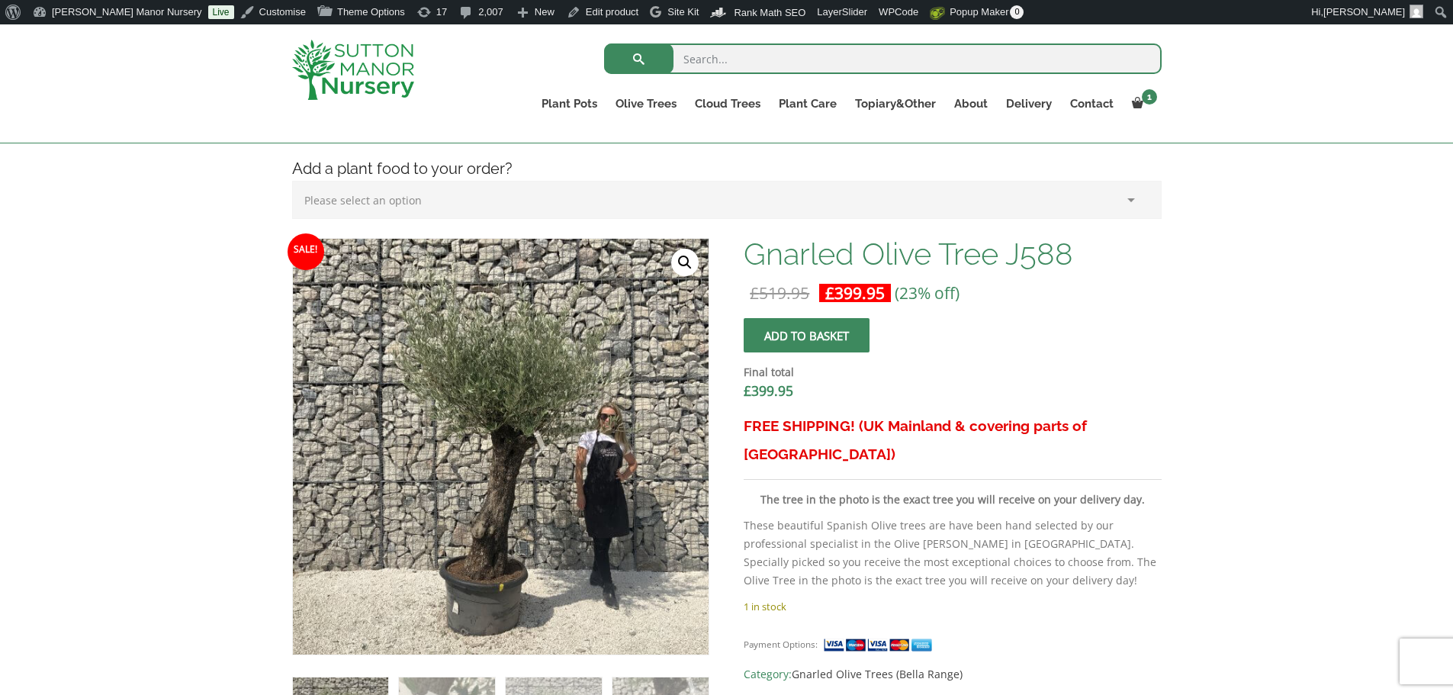
click at [723, 69] on input "search" at bounding box center [883, 58] width 558 height 31
type input "J625"
click at [604, 43] on button "submit" at bounding box center [638, 58] width 69 height 31
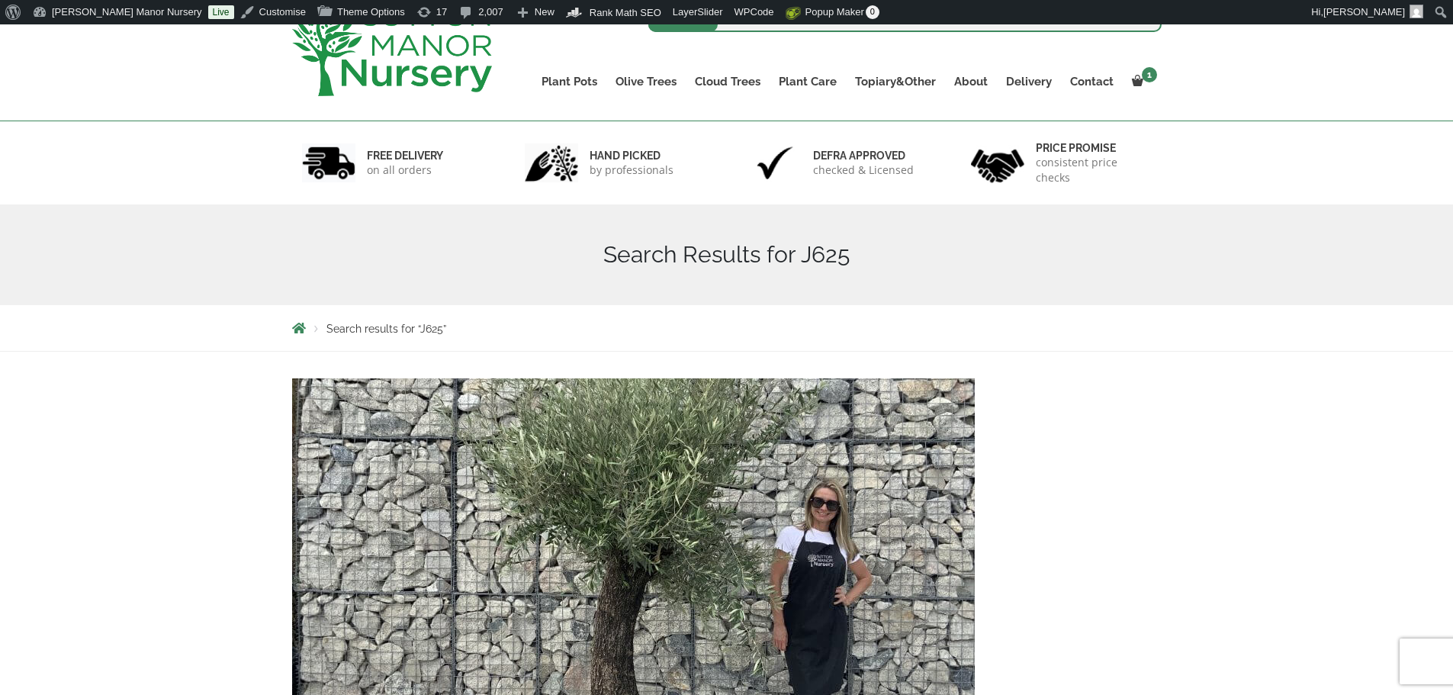
scroll to position [381, 0]
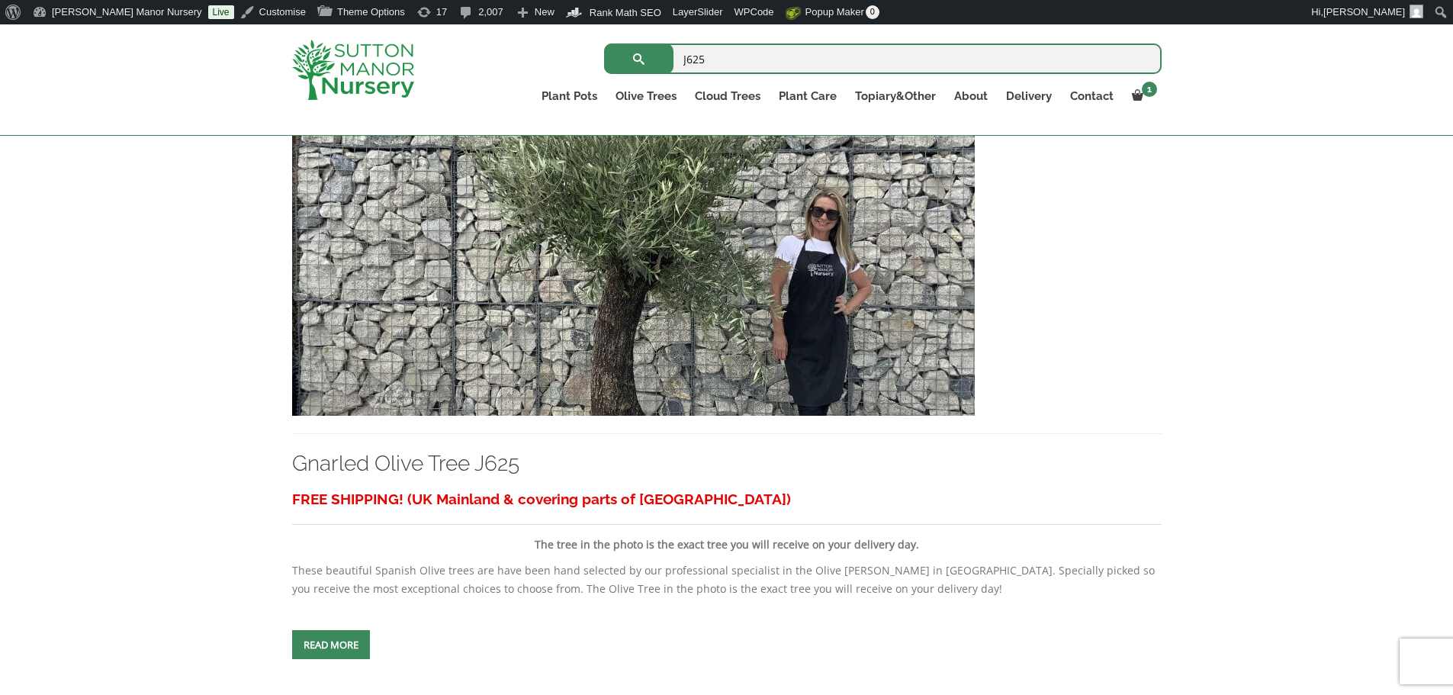
click at [737, 281] on img at bounding box center [633, 252] width 683 height 328
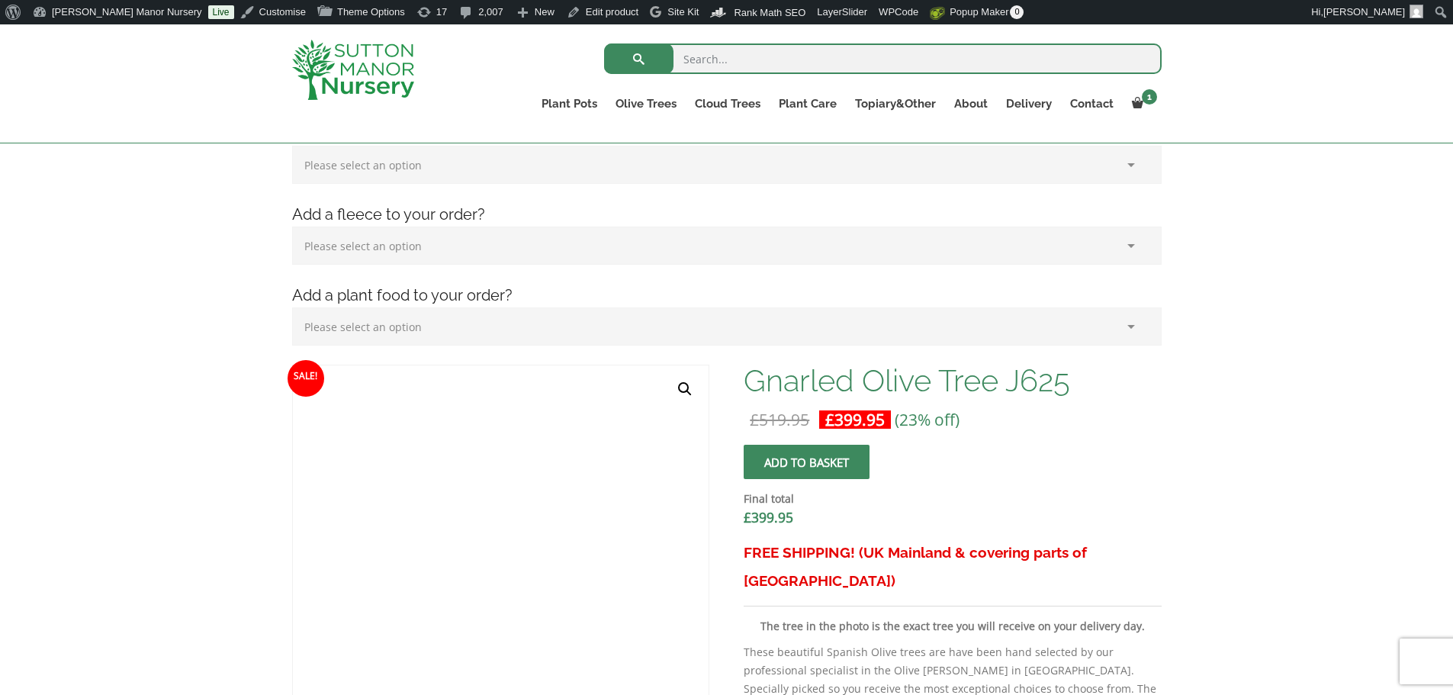
scroll to position [381, 0]
